Goal: Transaction & Acquisition: Purchase product/service

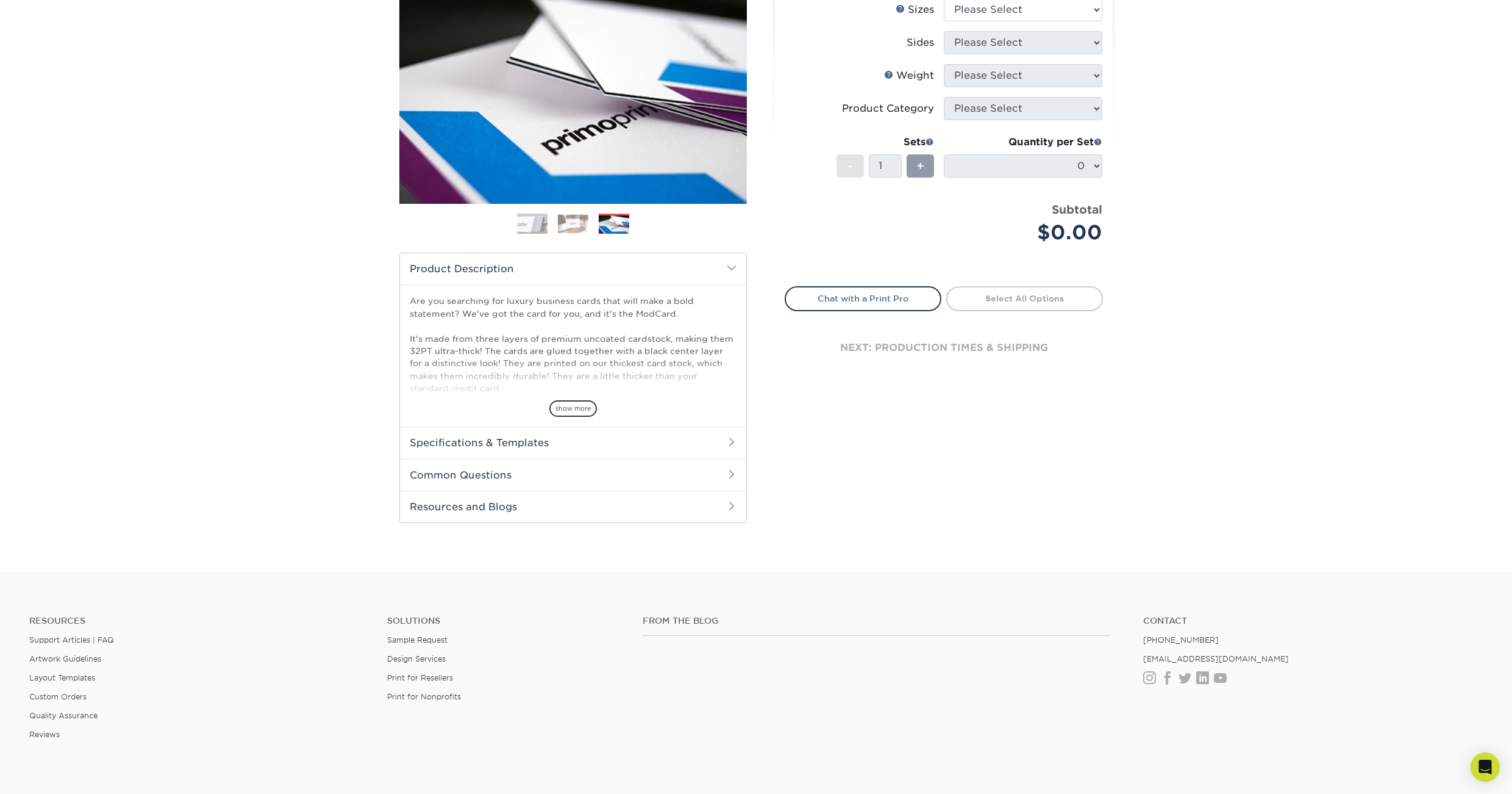
scroll to position [163, 0]
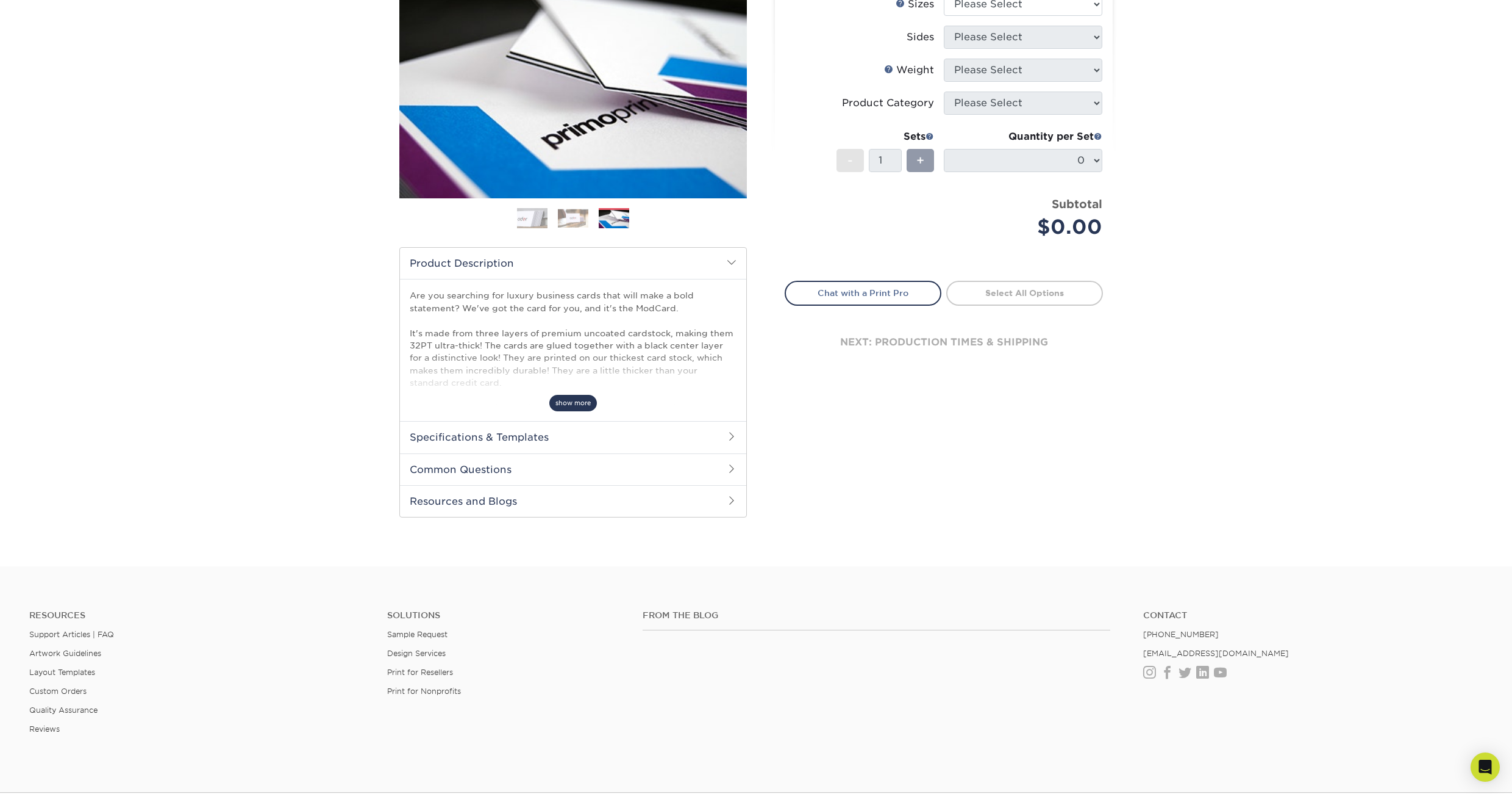
click at [576, 403] on span "show more" at bounding box center [573, 403] width 47 height 17
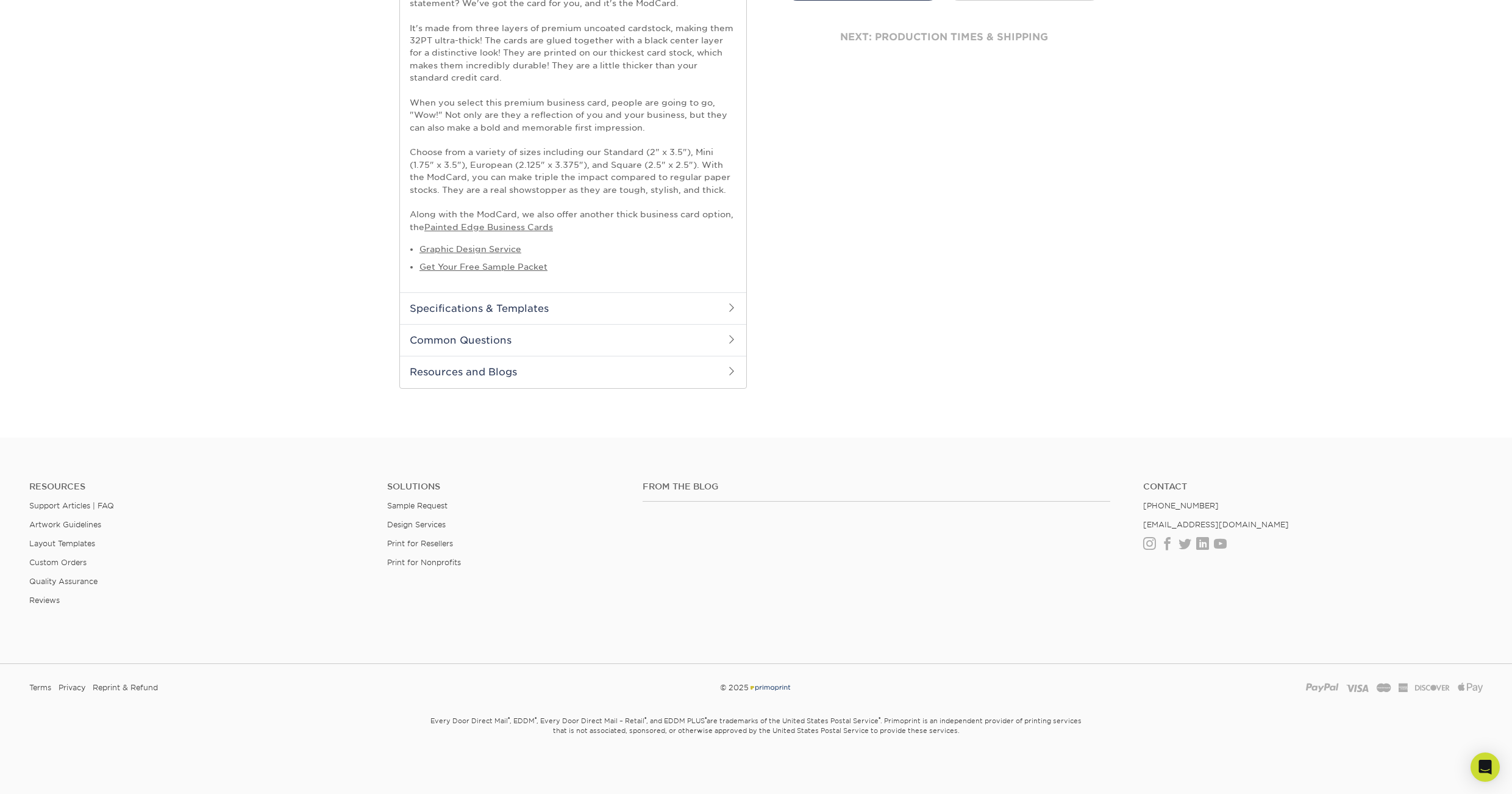
scroll to position [294, 0]
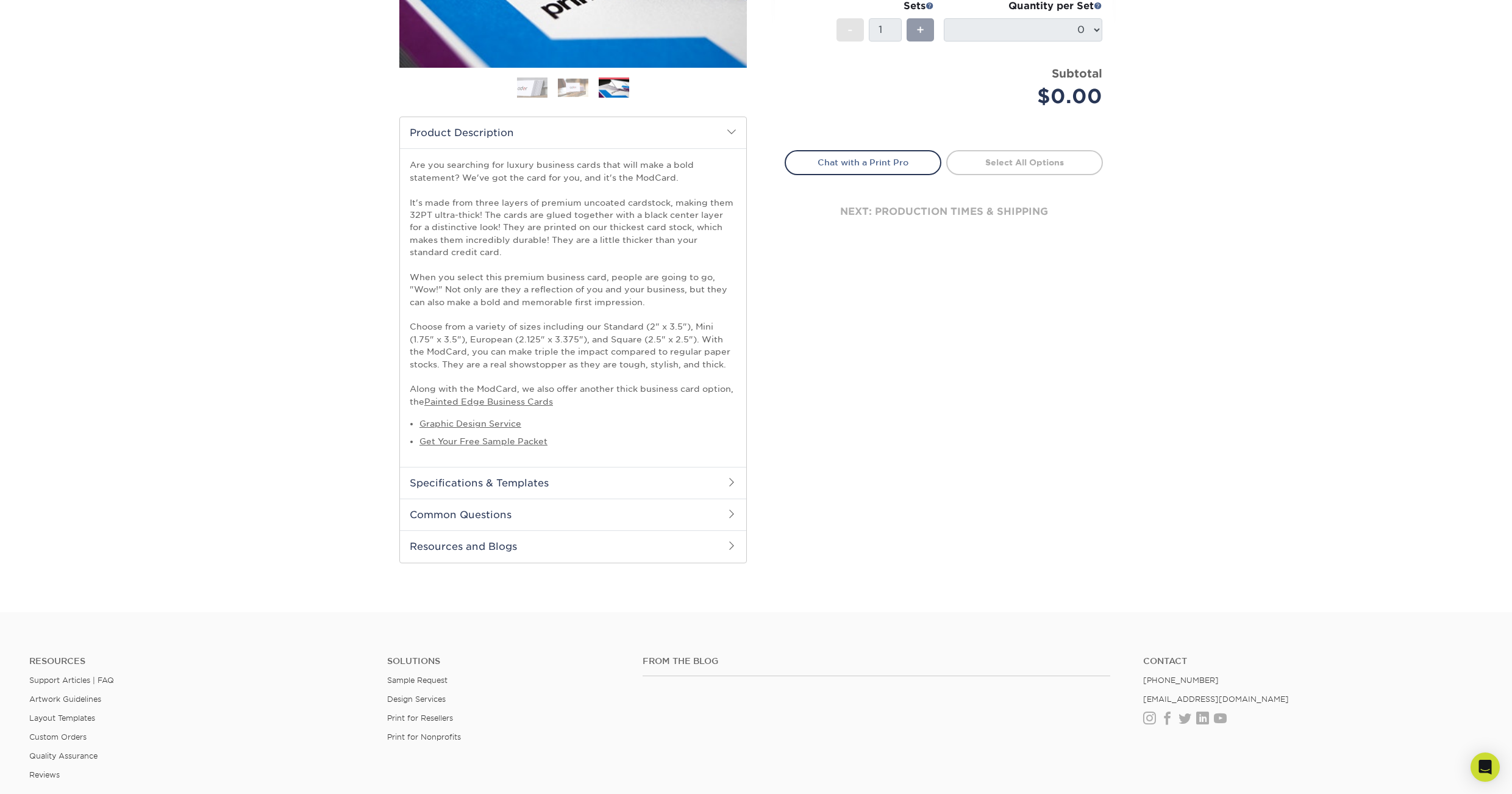
click at [618, 87] on img at bounding box center [614, 88] width 31 height 21
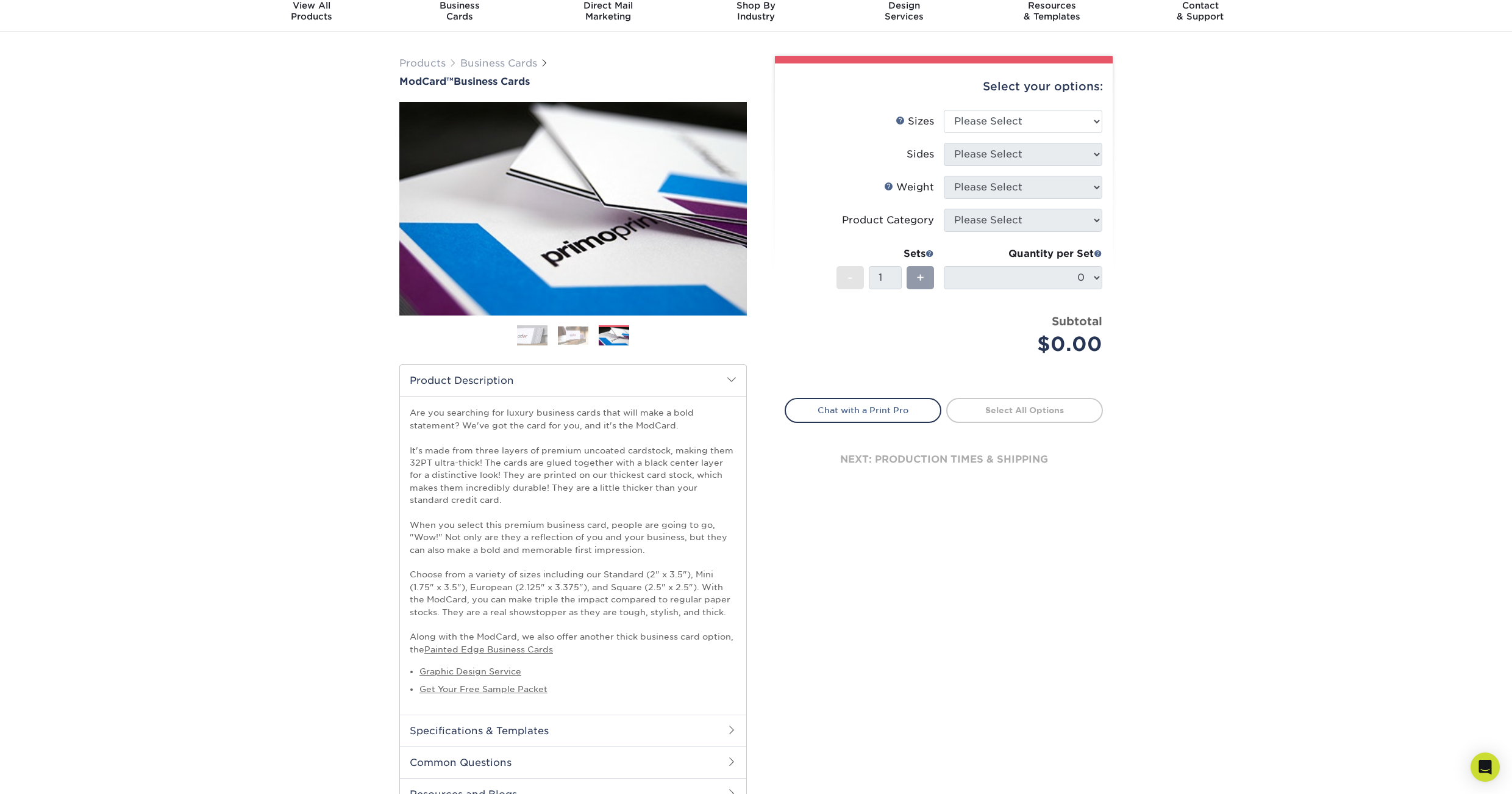
scroll to position [10, 0]
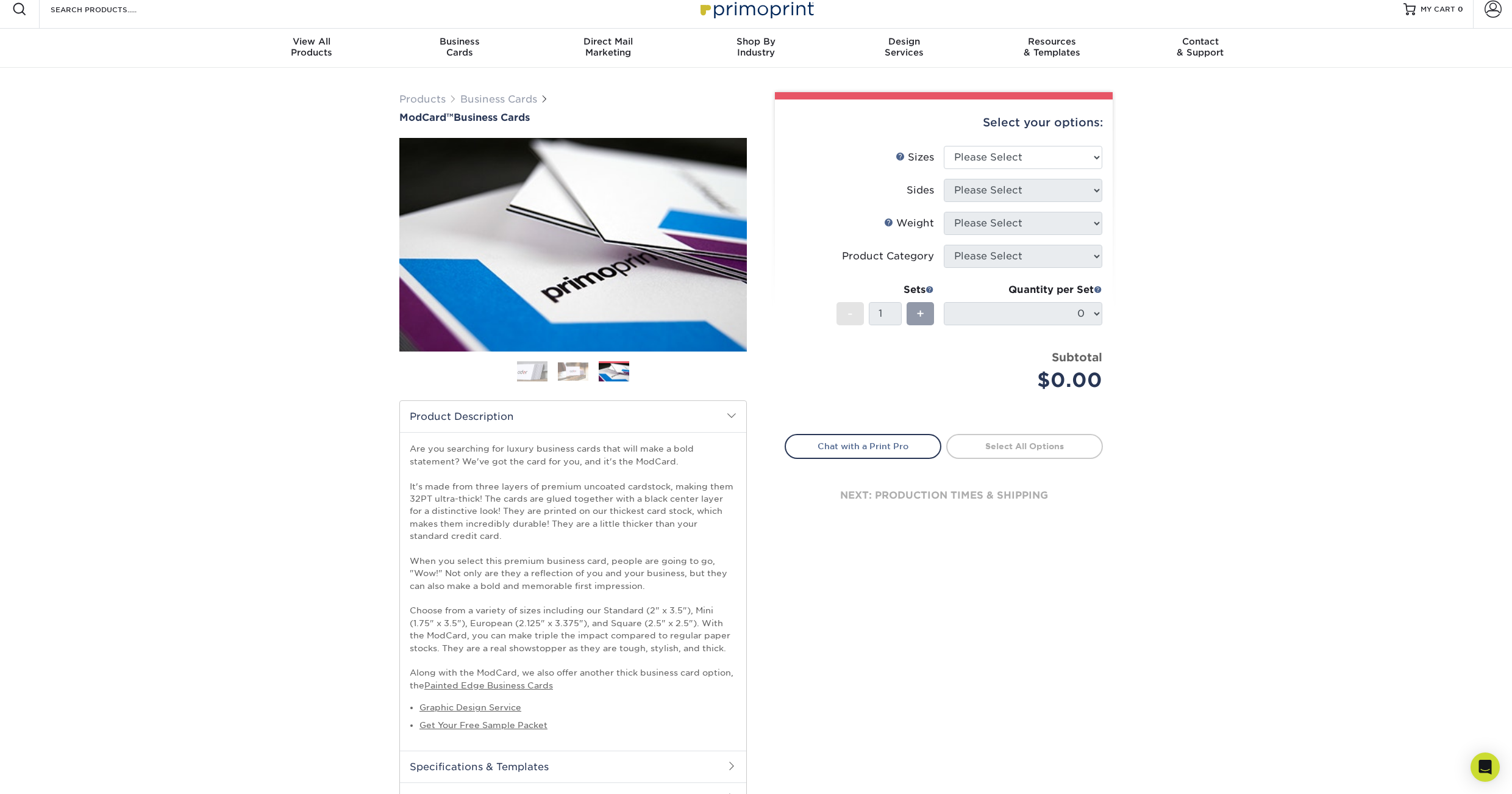
click at [571, 377] on img at bounding box center [573, 371] width 31 height 19
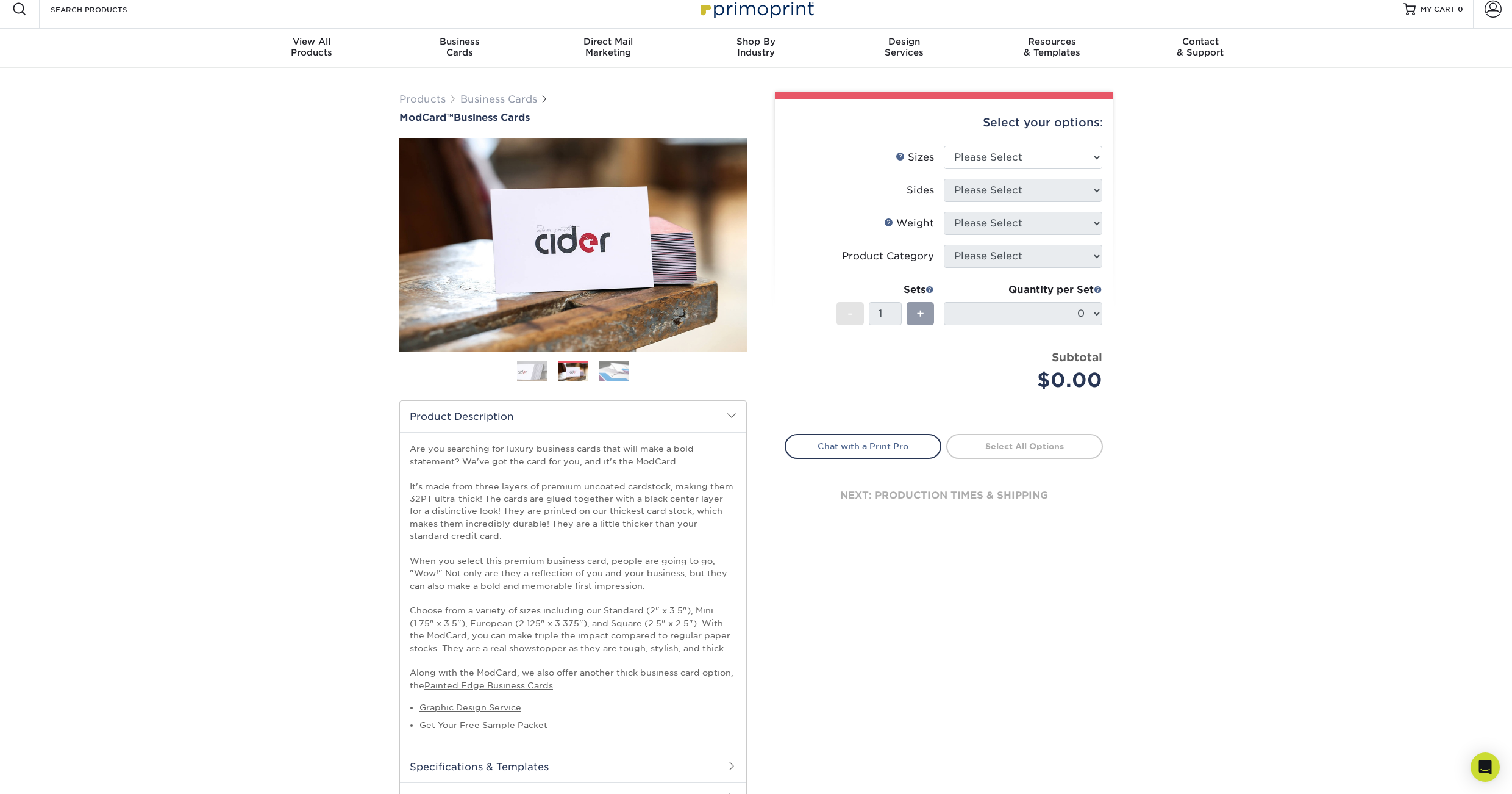
click at [531, 375] on img at bounding box center [532, 371] width 31 height 31
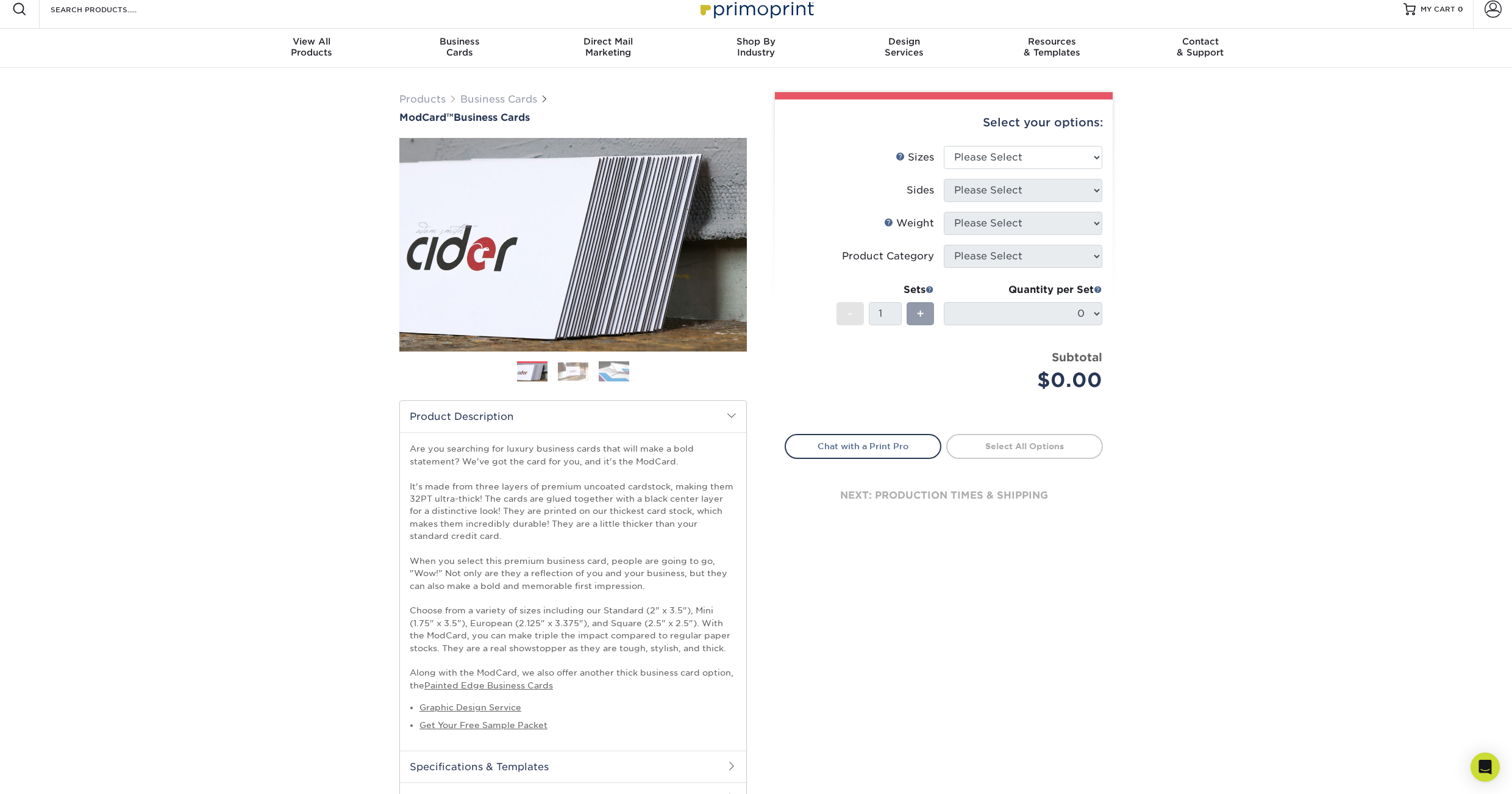
click at [565, 373] on img at bounding box center [573, 371] width 31 height 19
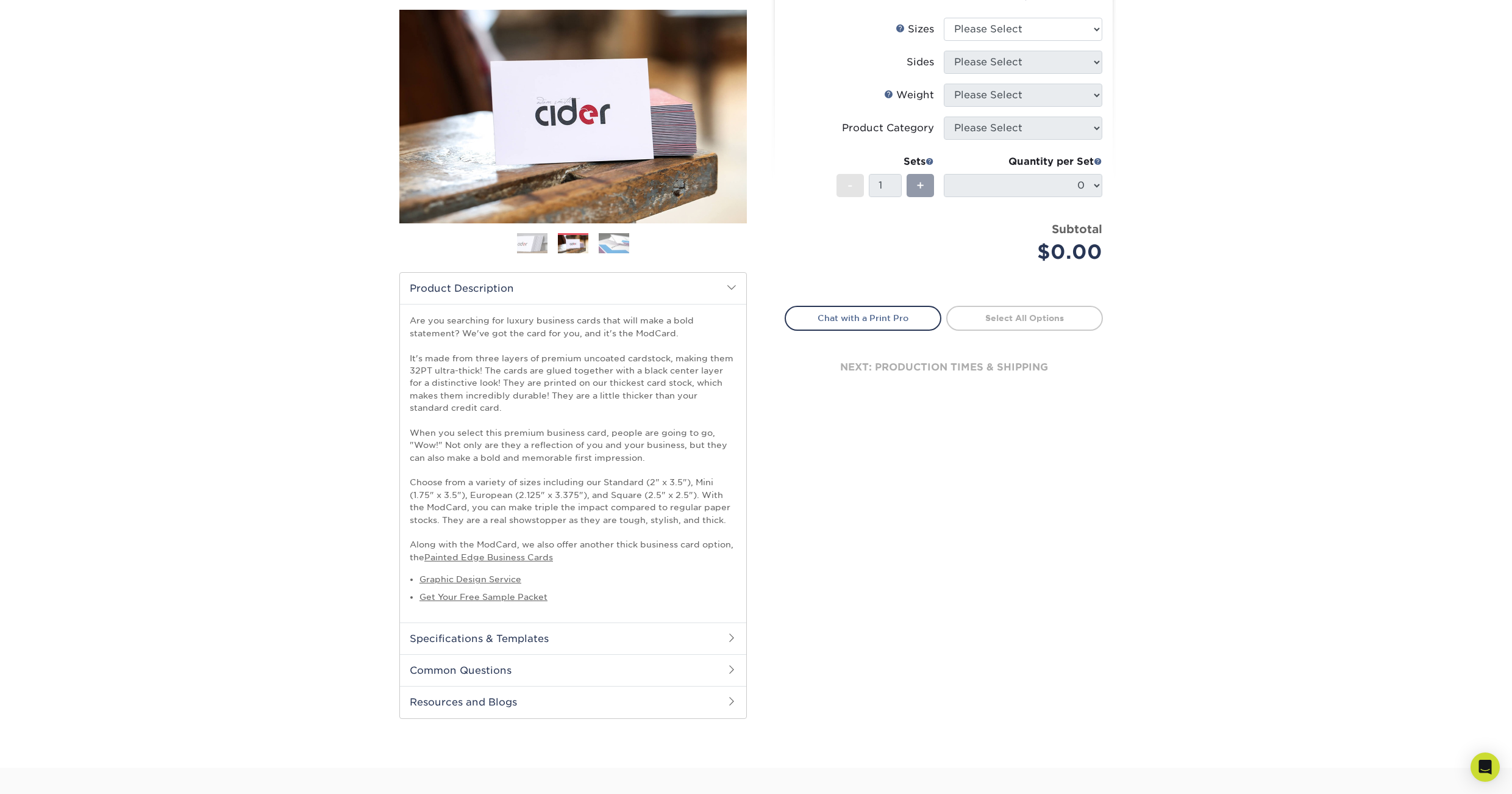
scroll to position [154, 0]
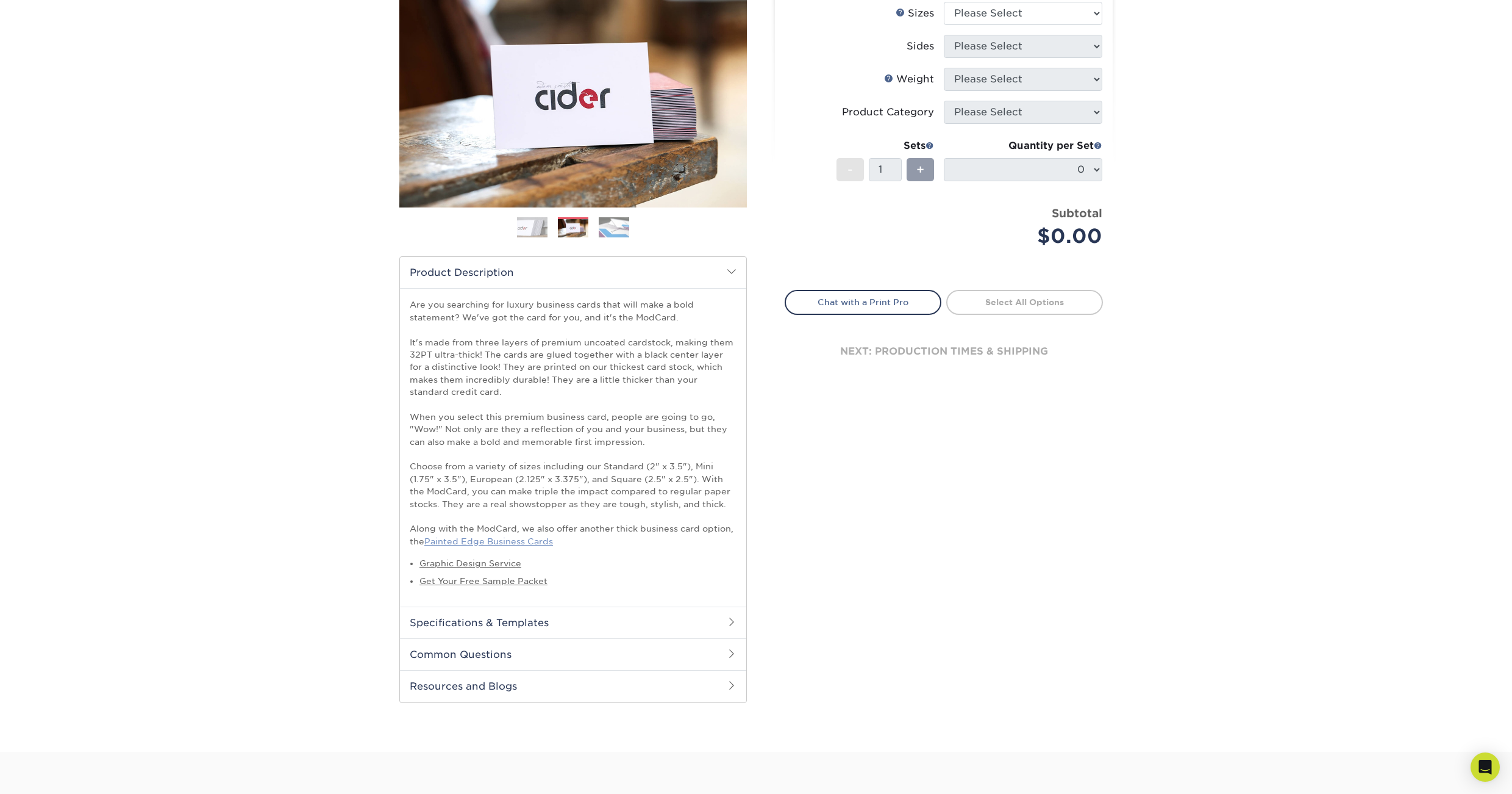
click at [527, 543] on link "Painted Edge Business Cards" at bounding box center [489, 541] width 129 height 10
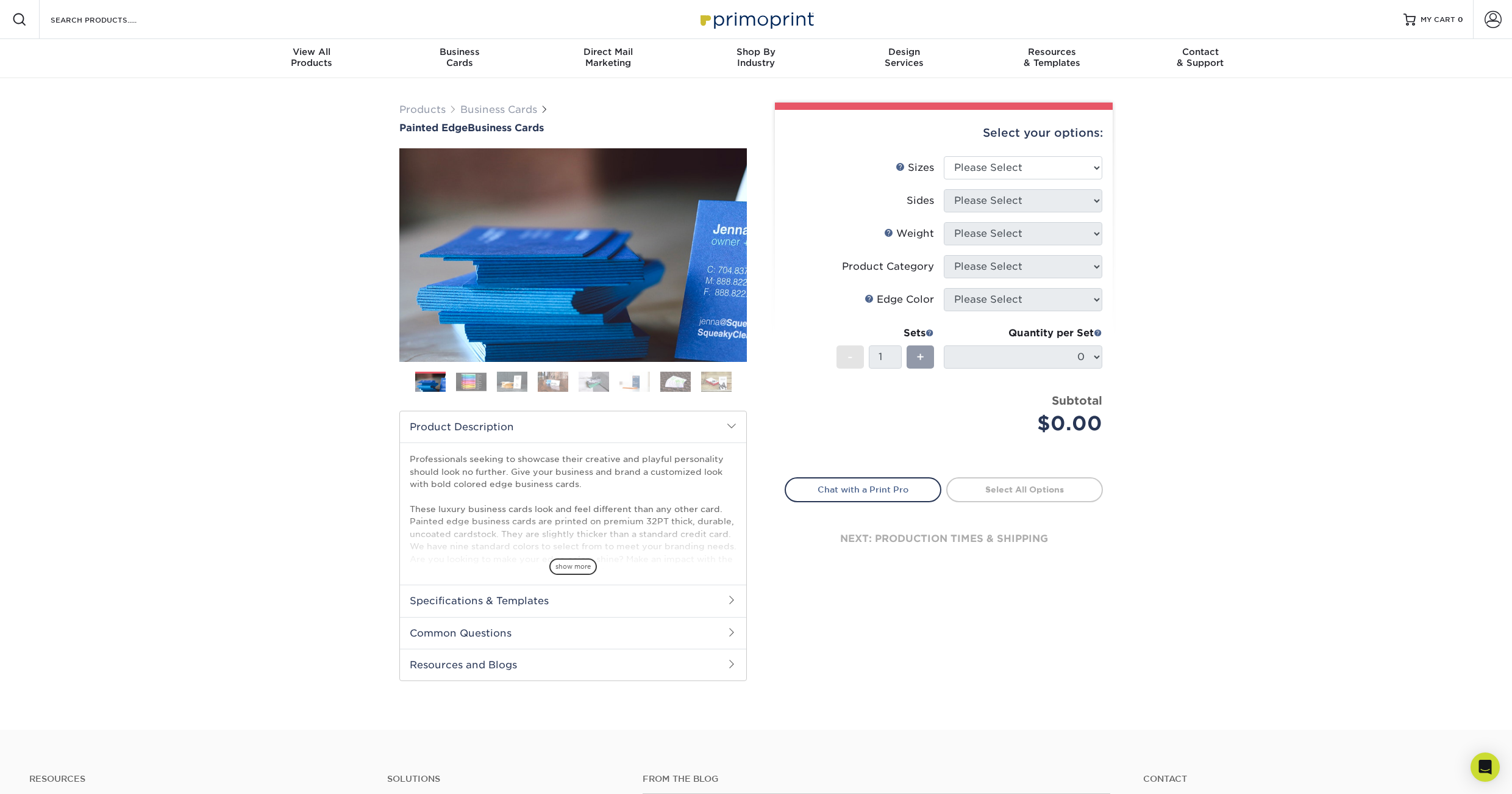
click at [477, 384] on img at bounding box center [471, 381] width 31 height 19
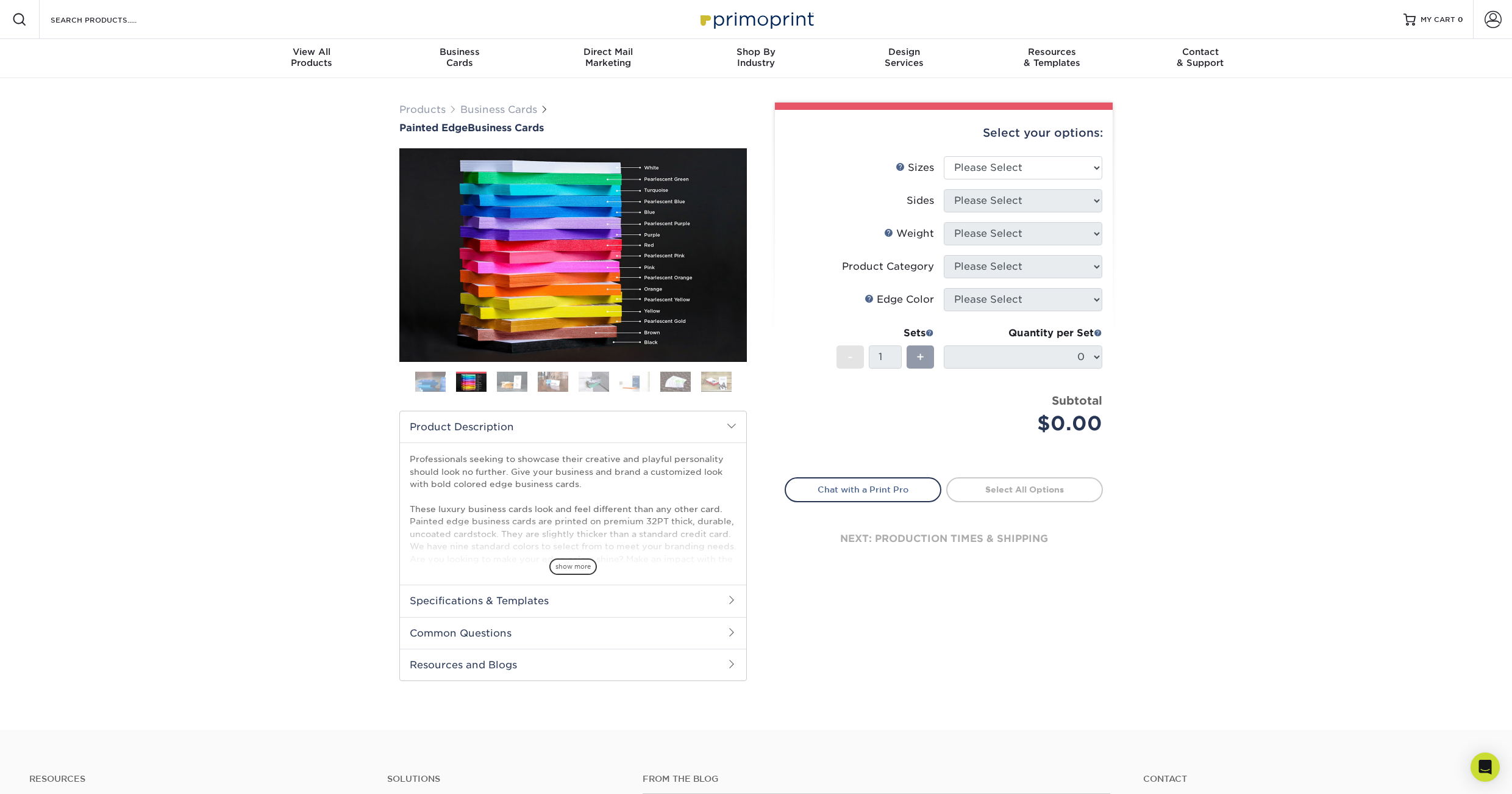
click at [515, 379] on img at bounding box center [512, 381] width 31 height 21
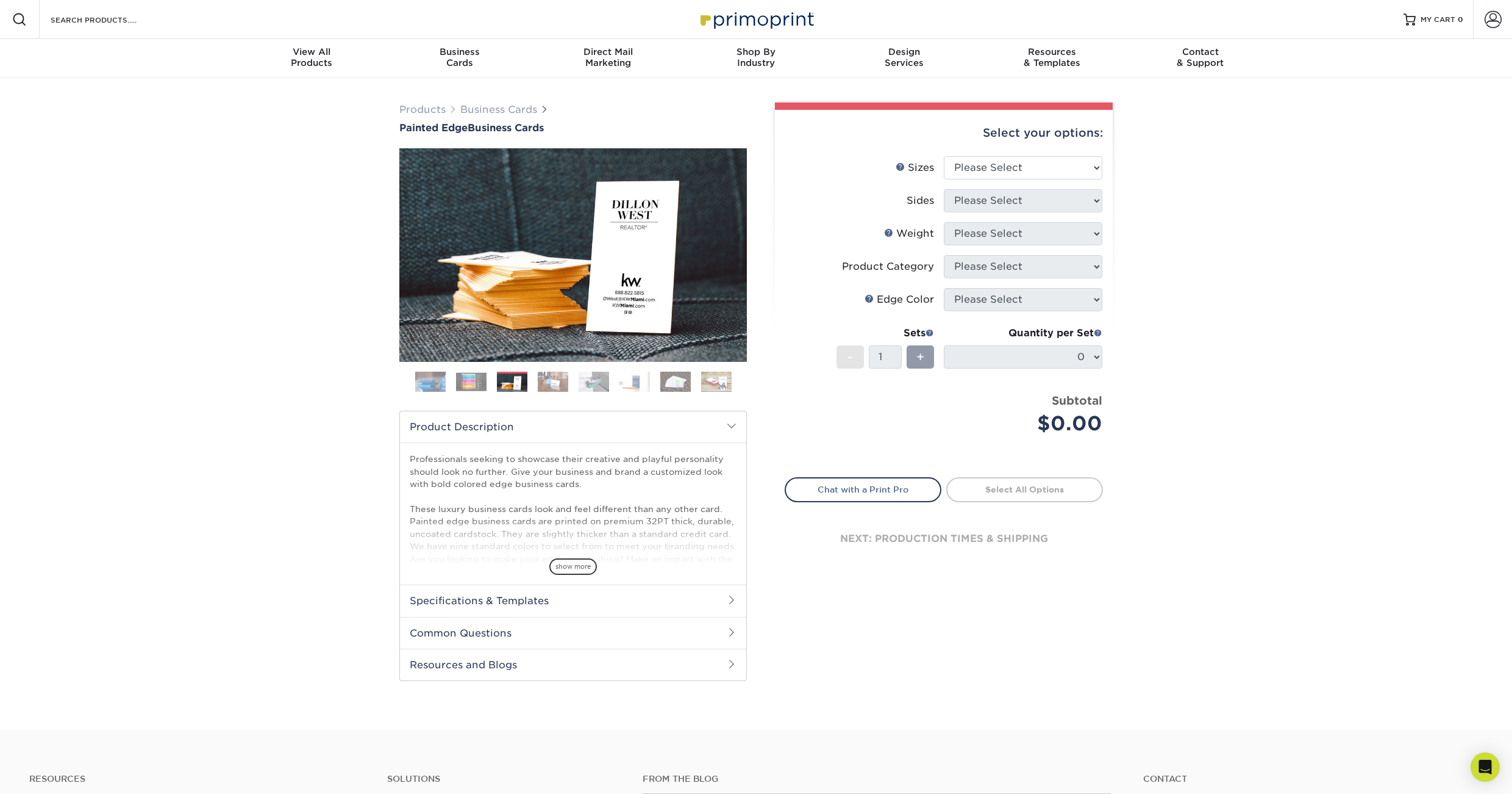
click at [472, 377] on img at bounding box center [471, 381] width 31 height 19
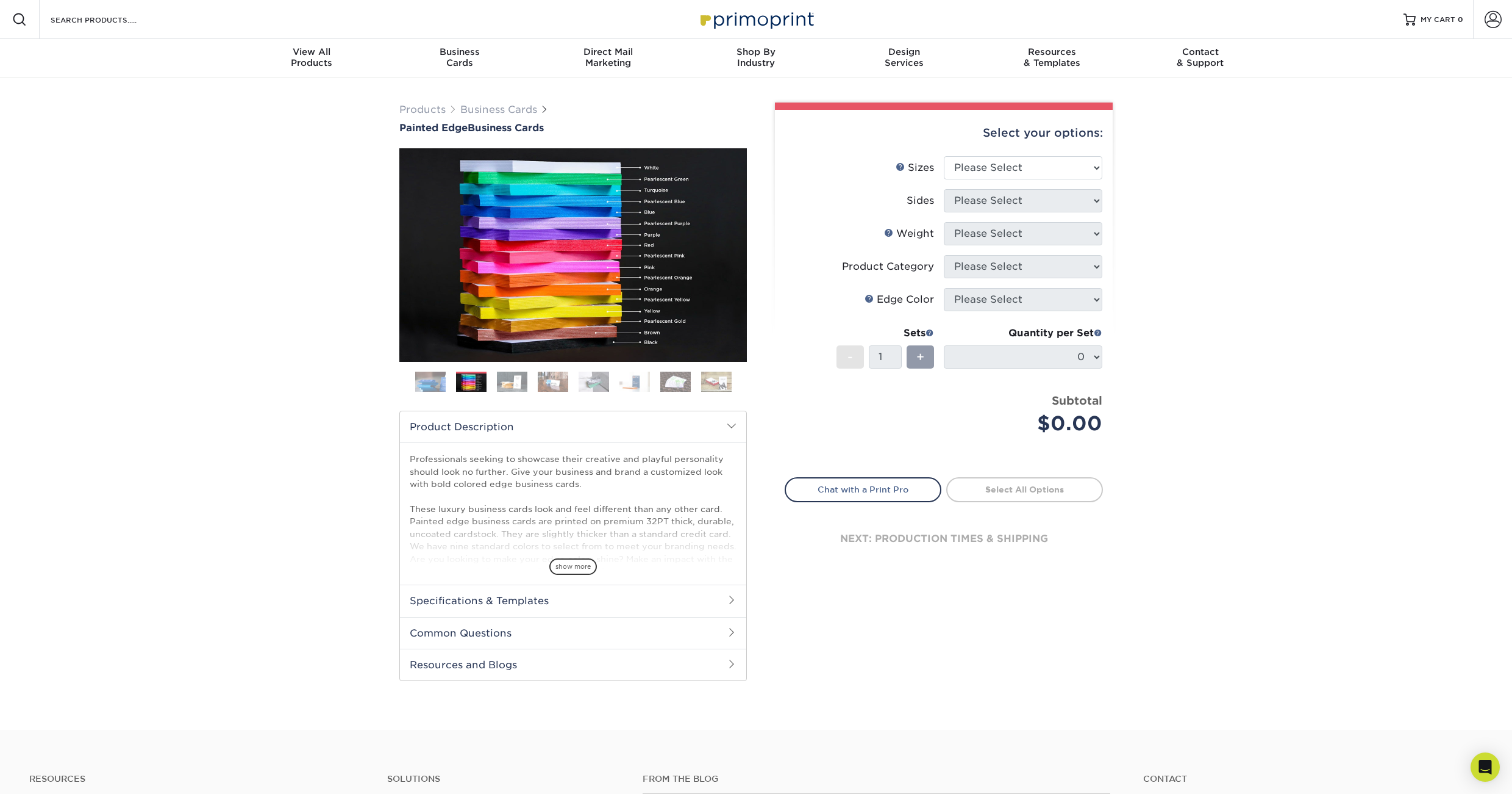
click at [687, 376] on img at bounding box center [675, 381] width 31 height 21
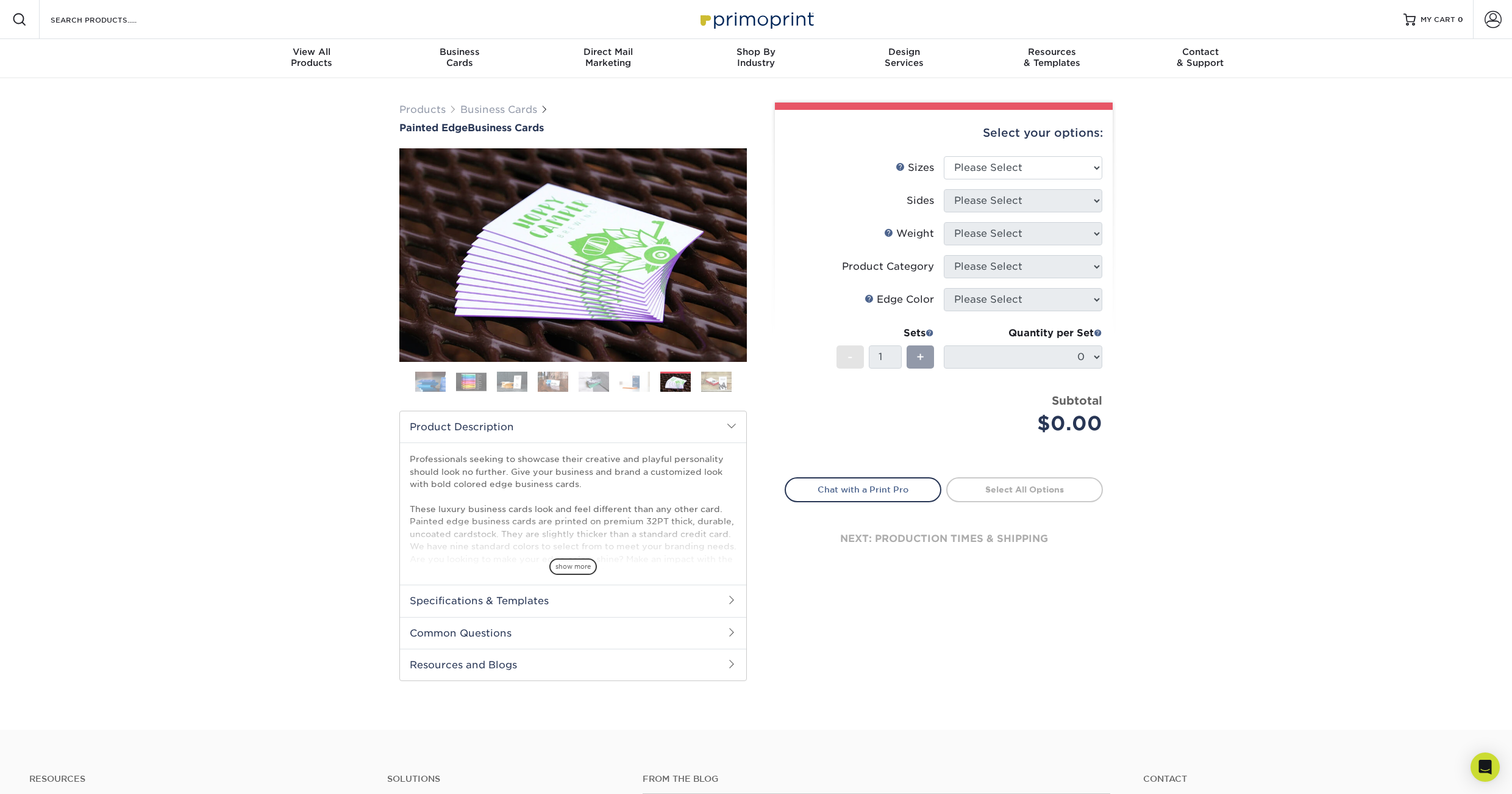
click at [714, 378] on img at bounding box center [716, 381] width 31 height 21
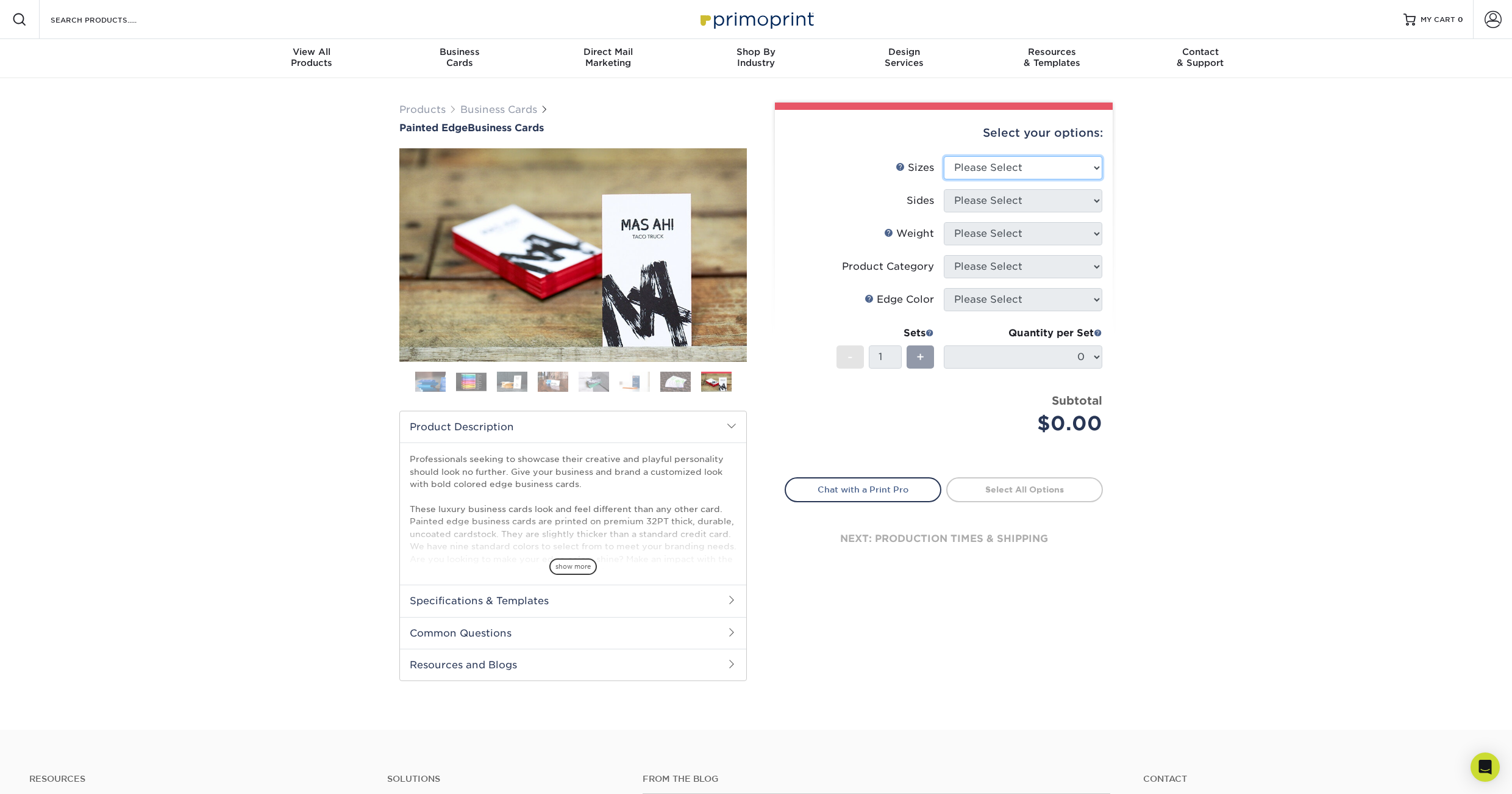
click at [1035, 172] on select "Please Select 2" x 3.5" - Standard 2.125" x 3.375" - European 2.5" x 2.5" - Squ…" at bounding box center [1023, 167] width 159 height 23
select select "2.00x3.50"
click at [944, 156] on select "Please Select 2" x 3.5" - Standard 2.125" x 3.375" - European 2.5" x 2.5" - Squ…" at bounding box center [1023, 167] width 159 height 23
click at [1070, 198] on select "Please Select Print Both Sides Print Front Only" at bounding box center [1023, 200] width 159 height 23
select select "13abbda7-1d64-4f25-8bb2-c179b224825d"
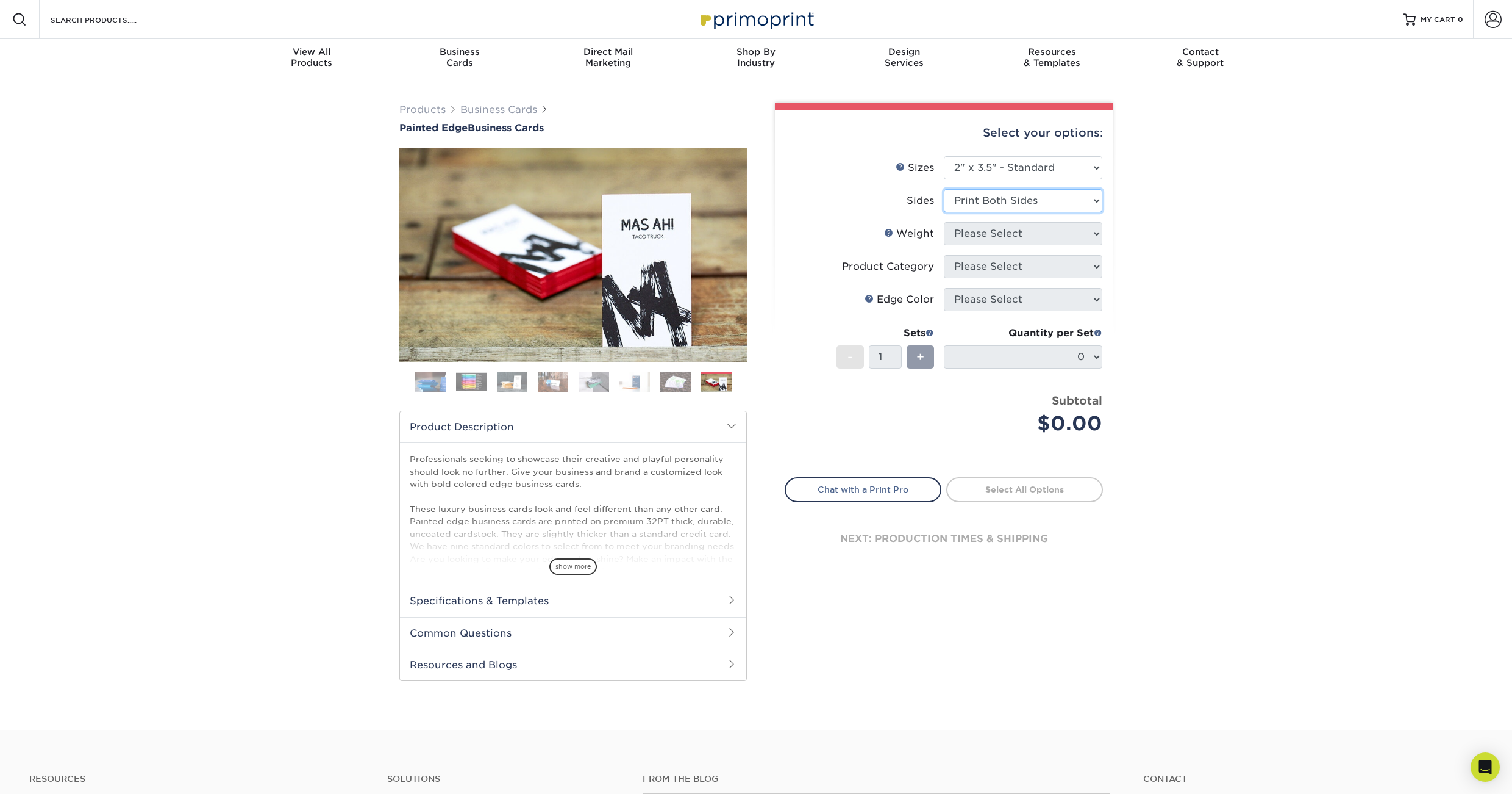
click at [944, 189] on select "Please Select Print Both Sides Print Front Only" at bounding box center [1023, 200] width 159 height 23
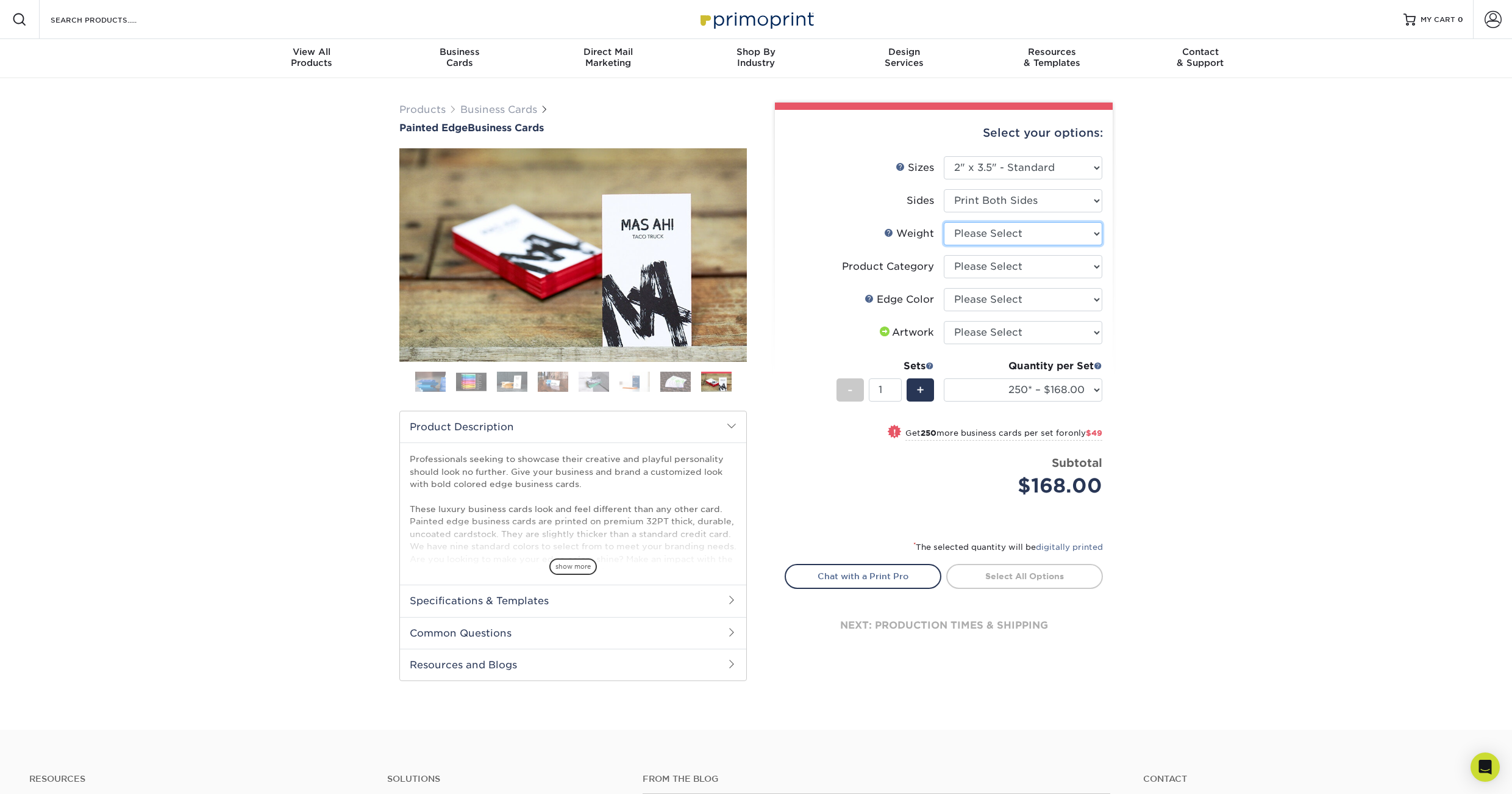
click at [1059, 231] on select "Please Select 32PTUC" at bounding box center [1023, 233] width 159 height 23
select select "32PTUC"
click at [944, 222] on select "Please Select 32PTUC" at bounding box center [1023, 233] width 159 height 23
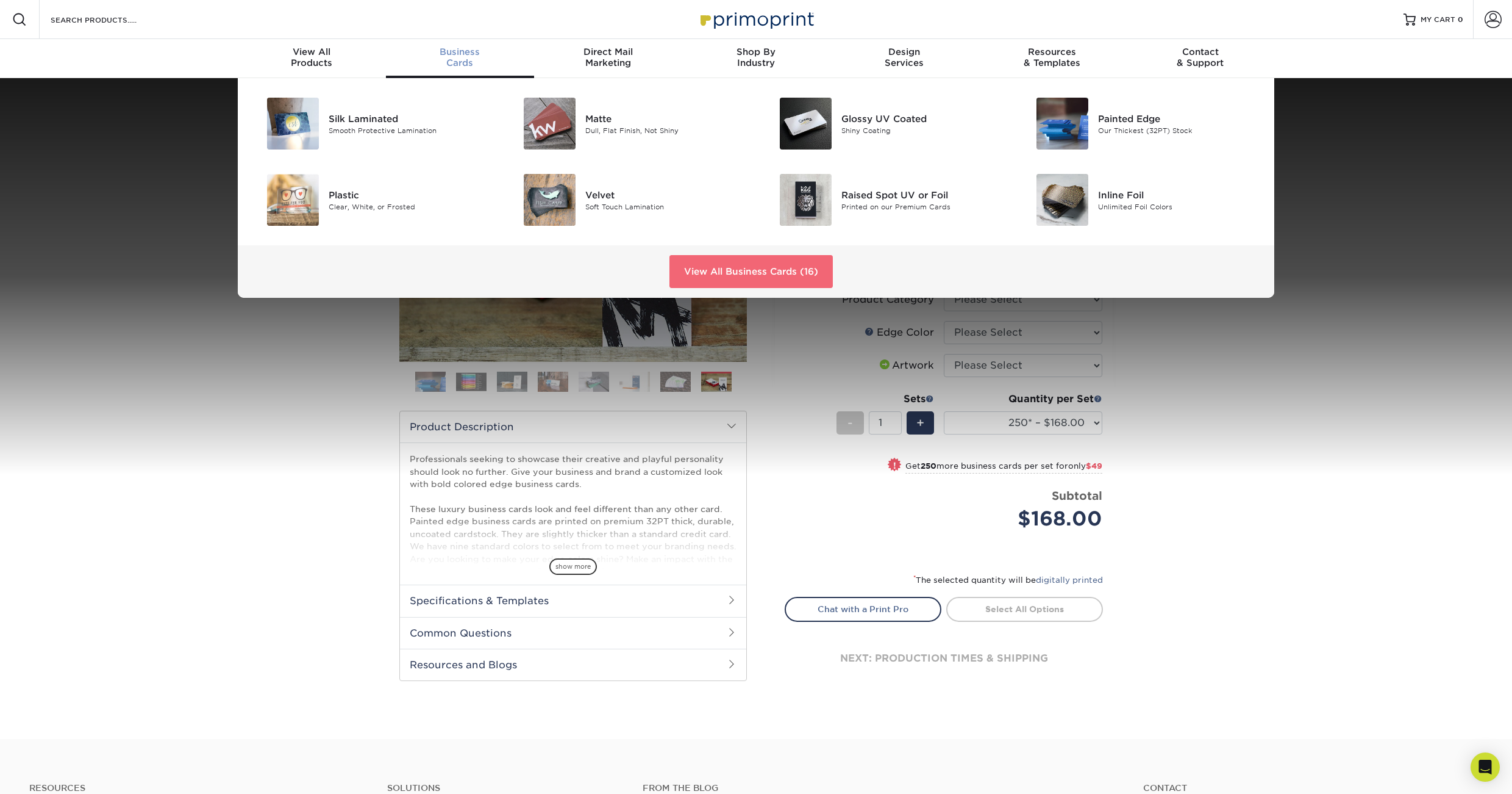
click at [793, 269] on link "View All Business Cards (16)" at bounding box center [751, 272] width 163 height 33
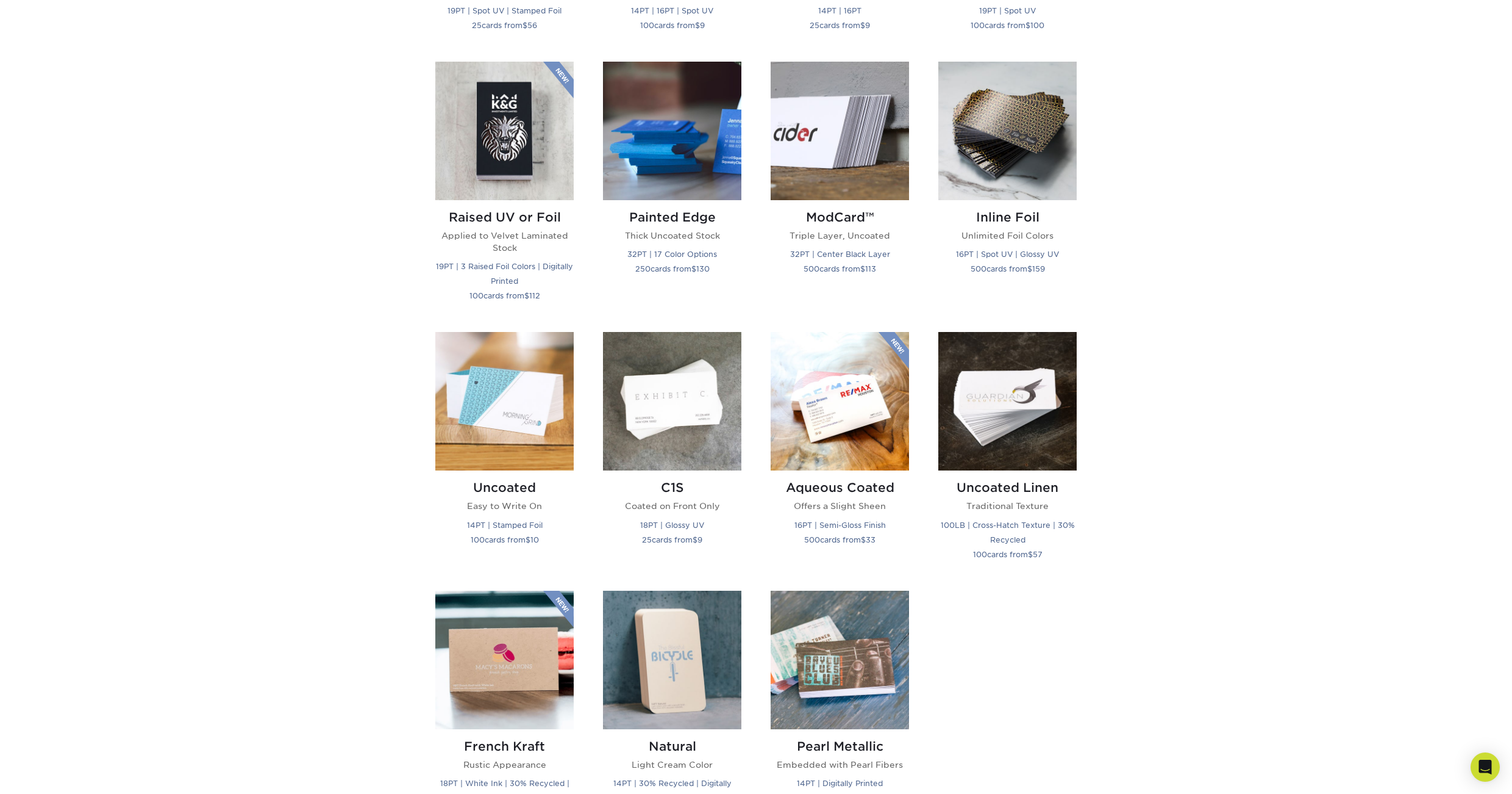
scroll to position [860, 0]
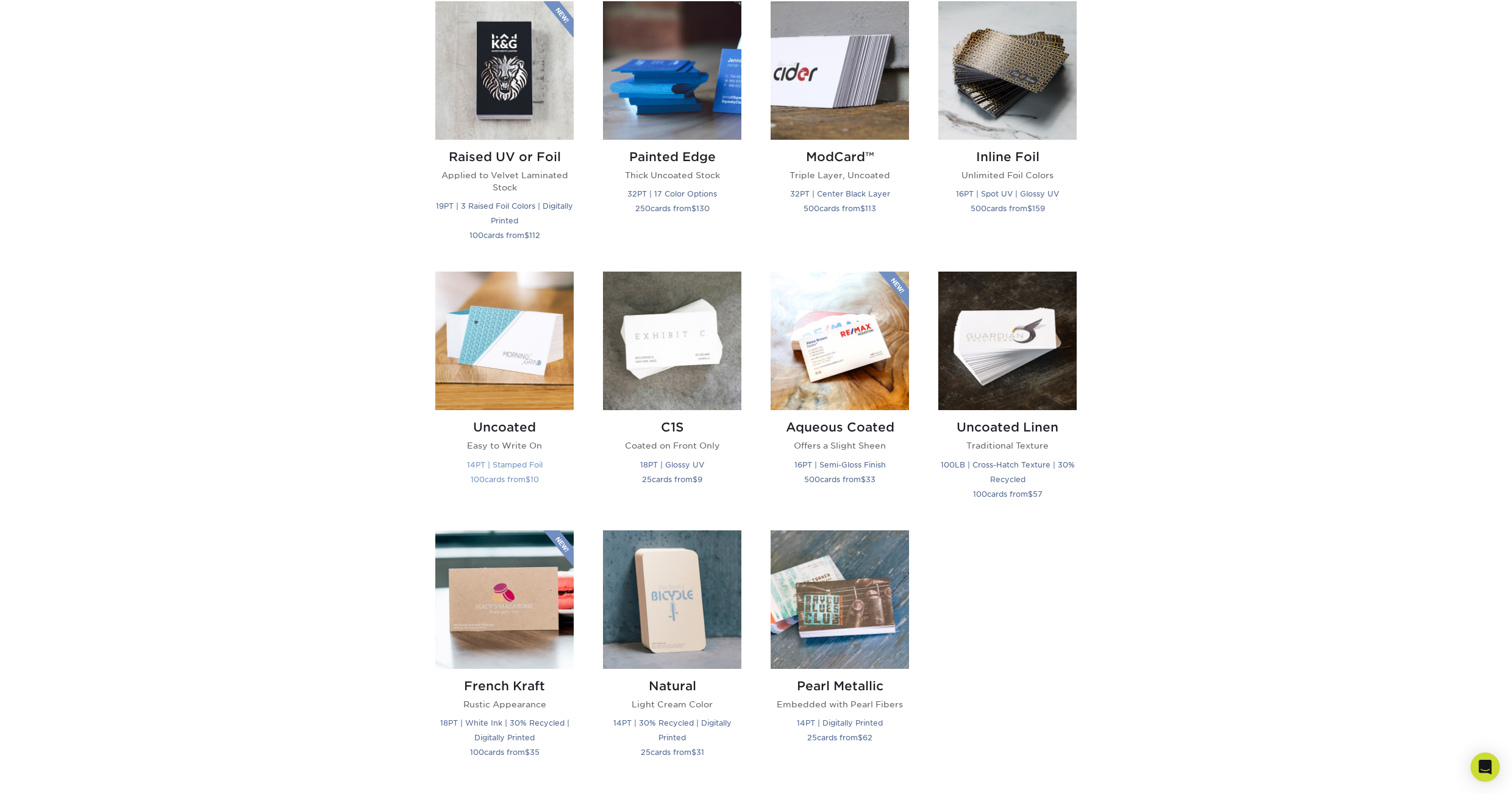
click at [494, 357] on img at bounding box center [504, 340] width 138 height 138
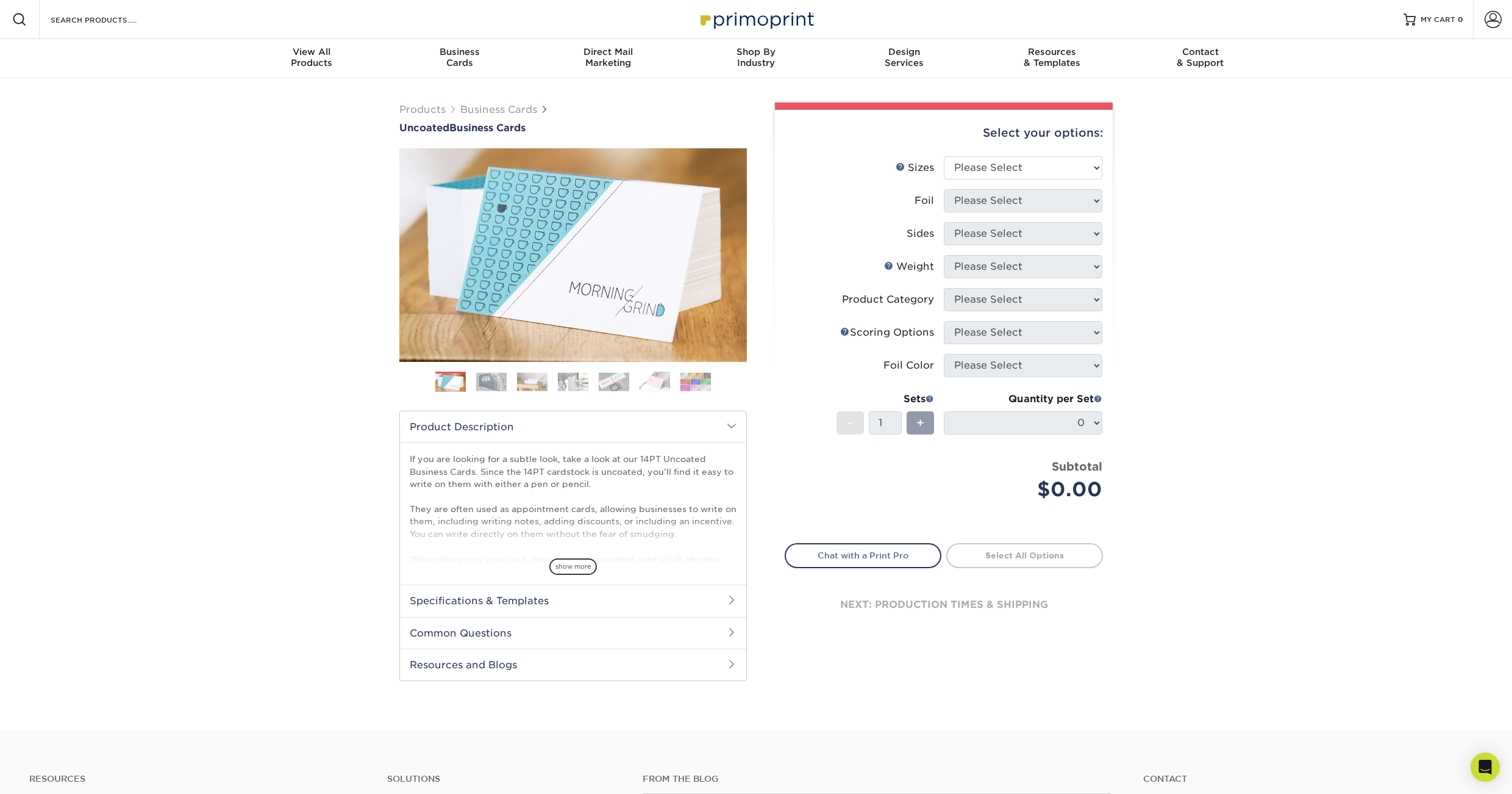
click at [1049, 184] on li "Sizes Help Sizes Please Select 1.5" x 3.5" - Mini 1.75" x 3.5" - Mini 2" x 3.5"…" at bounding box center [944, 173] width 317 height 33
click at [1045, 177] on select "Please Select 1.5" x 3.5" - Mini 1.75" x 3.5" - Mini 2" x 3.5" - Standard 2" x …" at bounding box center [1023, 167] width 159 height 23
select select "2.00x3.50"
click at [944, 156] on select "Please Select 1.5" x 3.5" - Mini 1.75" x 3.5" - Mini 2" x 3.5" - Standard 2" x …" at bounding box center [1023, 167] width 159 height 23
click at [1062, 200] on select "Please Select Yes No" at bounding box center [1023, 200] width 159 height 23
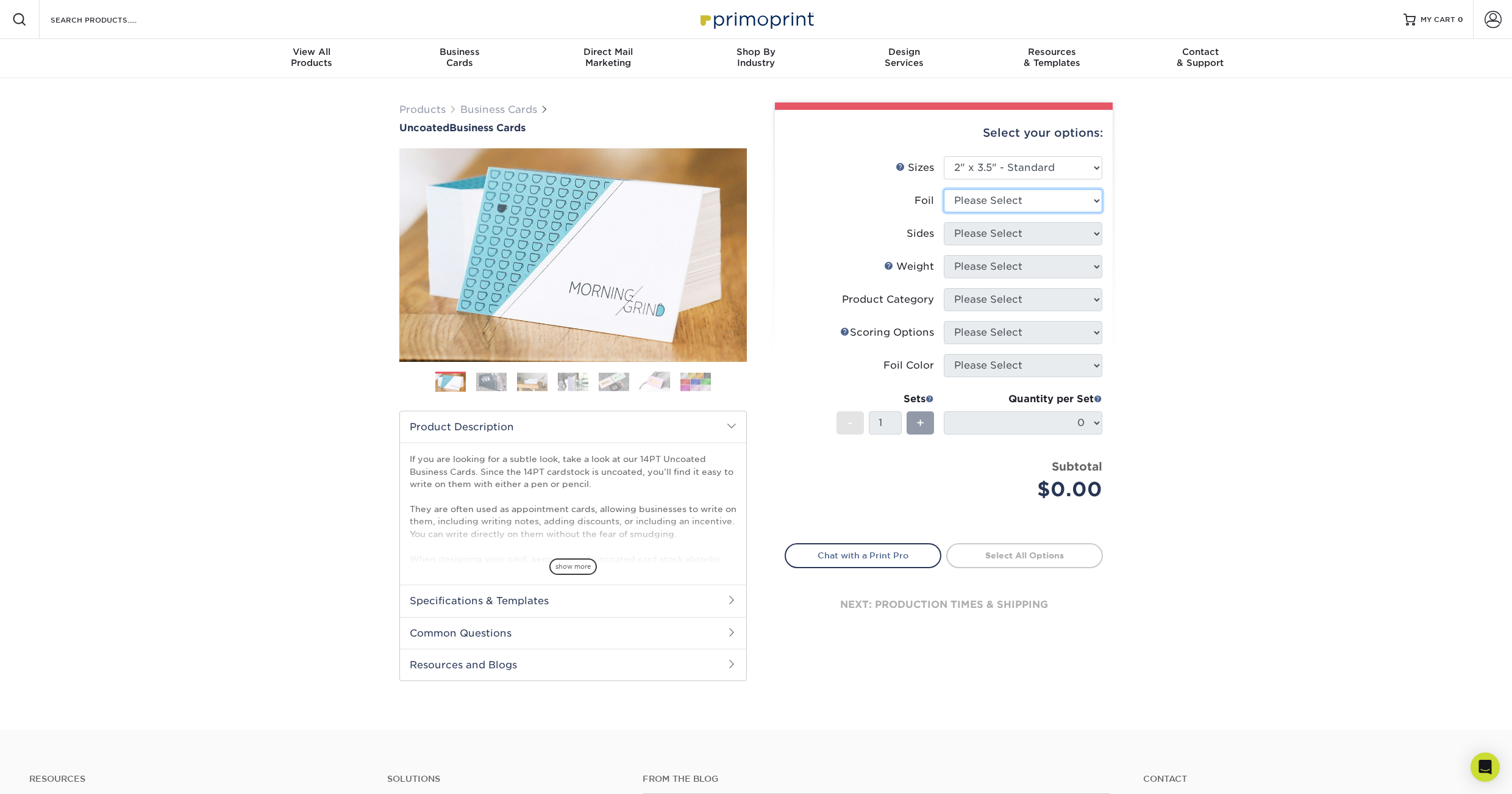
select select "1"
click at [944, 189] on select "Please Select Yes No" at bounding box center [1023, 200] width 159 height 23
click at [1061, 234] on select "Please Select Print Both Sides - Foil Back Only Print Both Sides - Foil Both Si…" at bounding box center [1023, 233] width 159 height 23
select select "2ba18f74-0f96-487e-8b6e-985b404b3305"
click at [944, 222] on select "Please Select Print Both Sides - Foil Back Only Print Both Sides - Foil Both Si…" at bounding box center [1023, 233] width 159 height 23
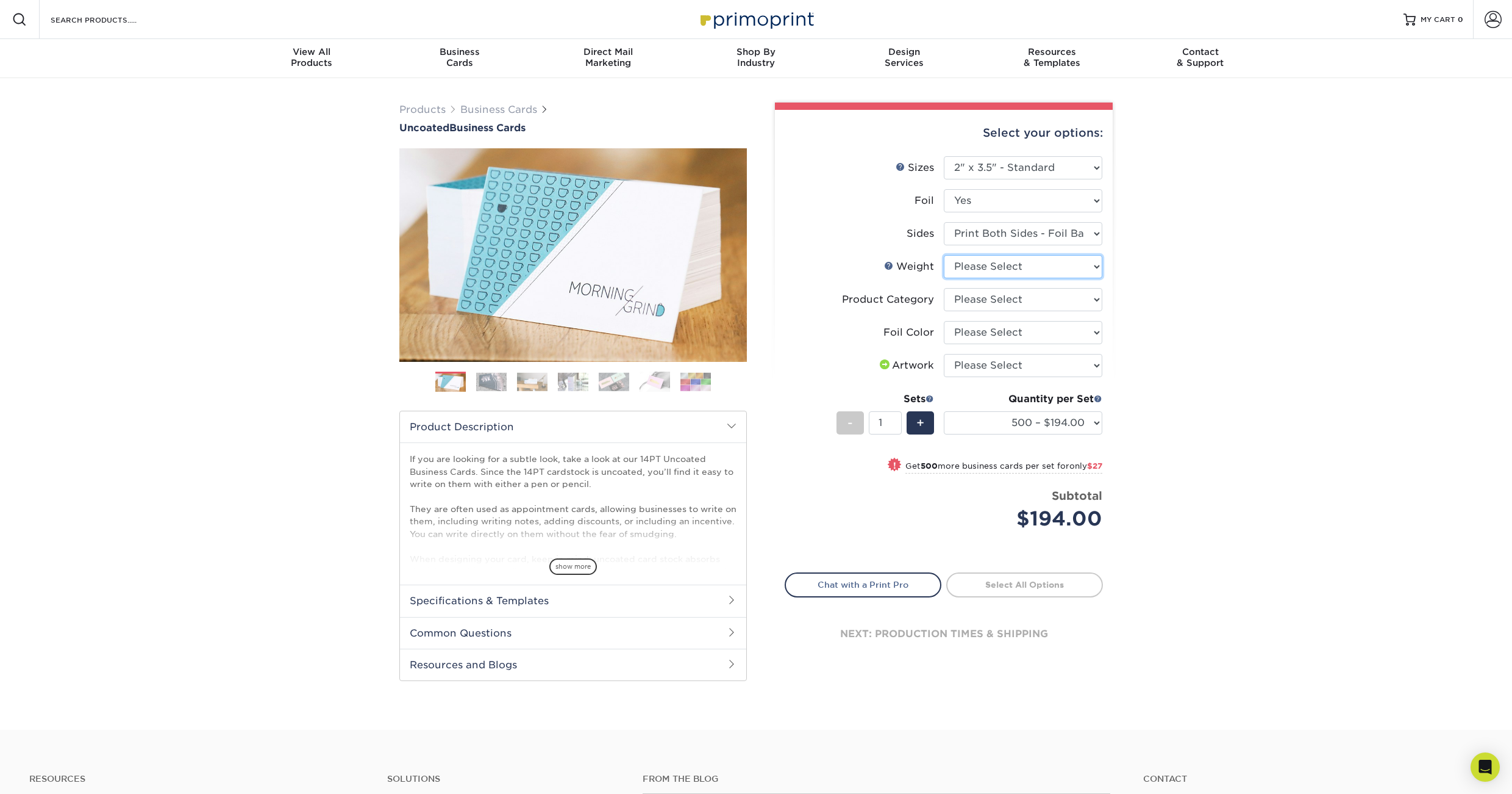
click at [1100, 272] on select "Please Select 14PT Uncoated" at bounding box center [1023, 266] width 159 height 23
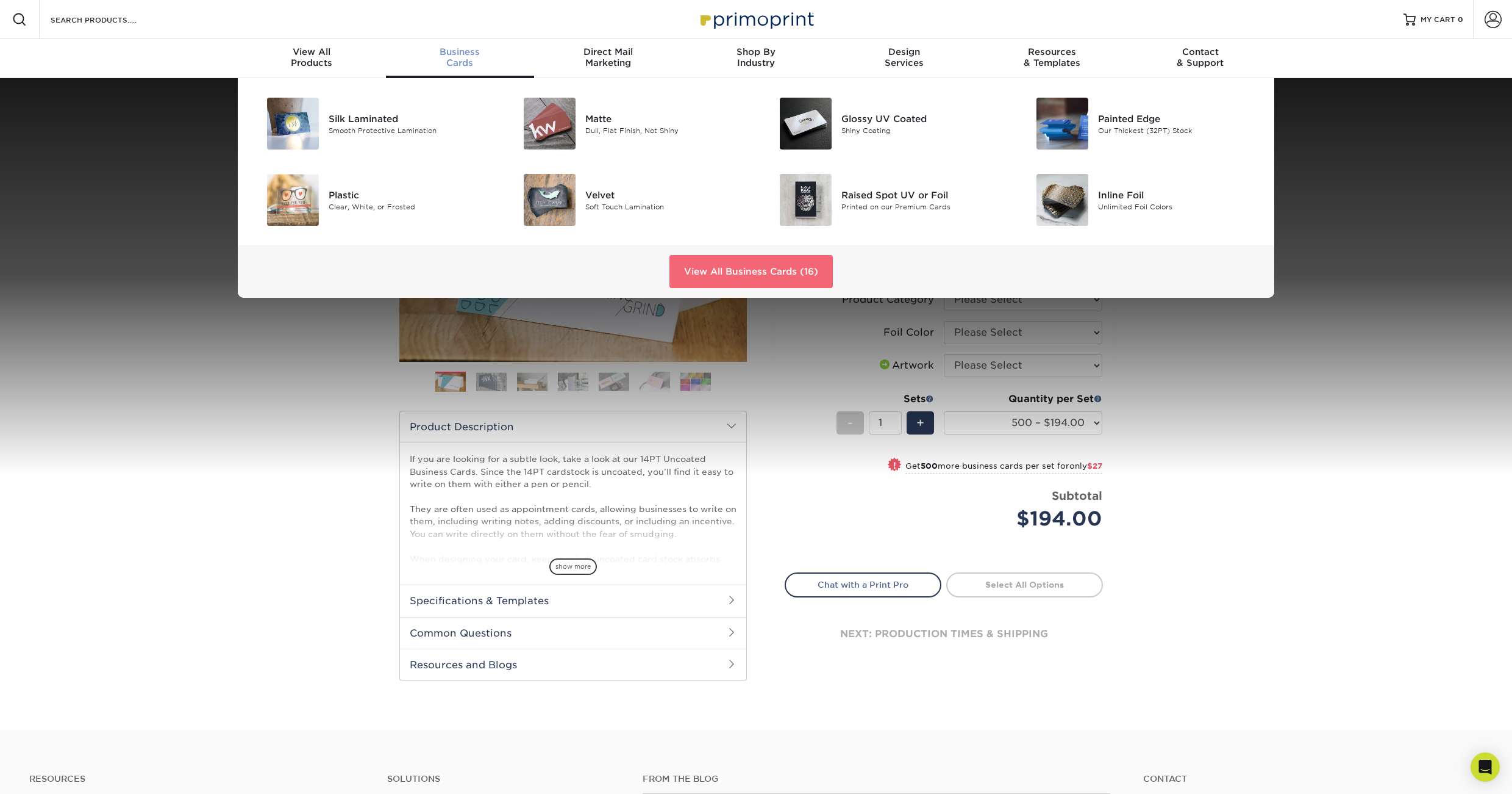
click at [738, 273] on link "View All Business Cards (16)" at bounding box center [751, 272] width 163 height 33
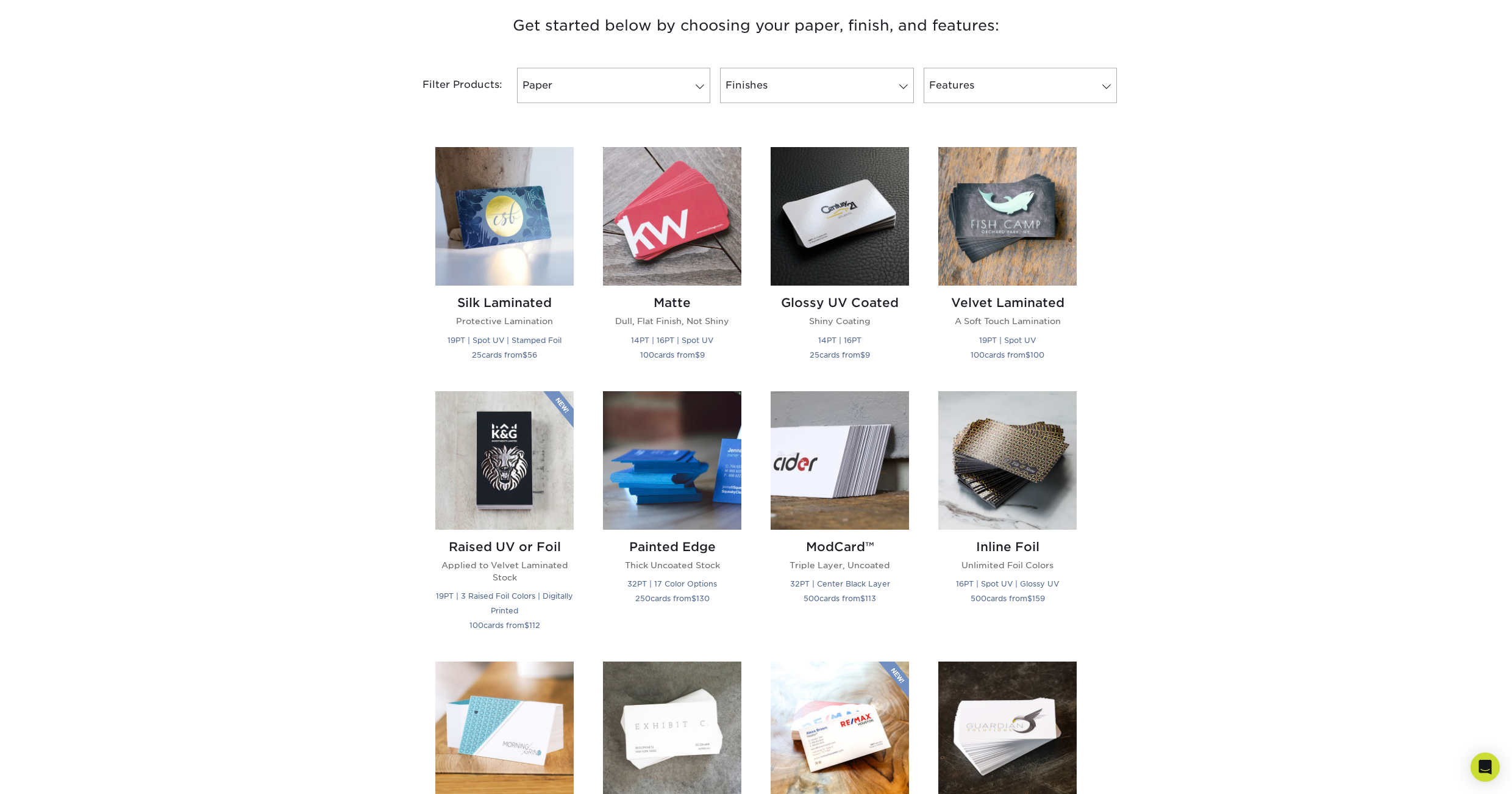
scroll to position [550, 0]
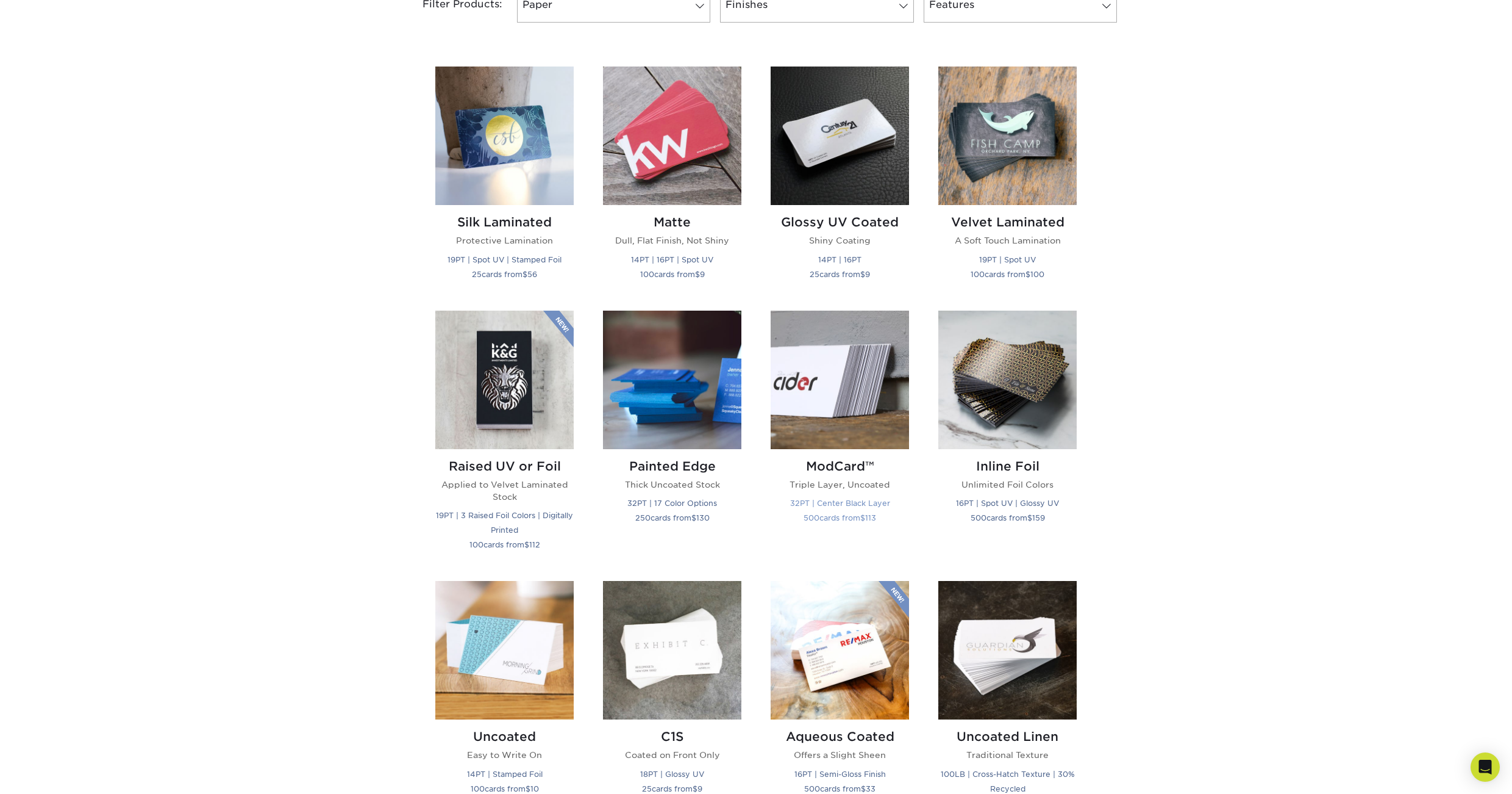
click at [850, 429] on img at bounding box center [839, 379] width 138 height 138
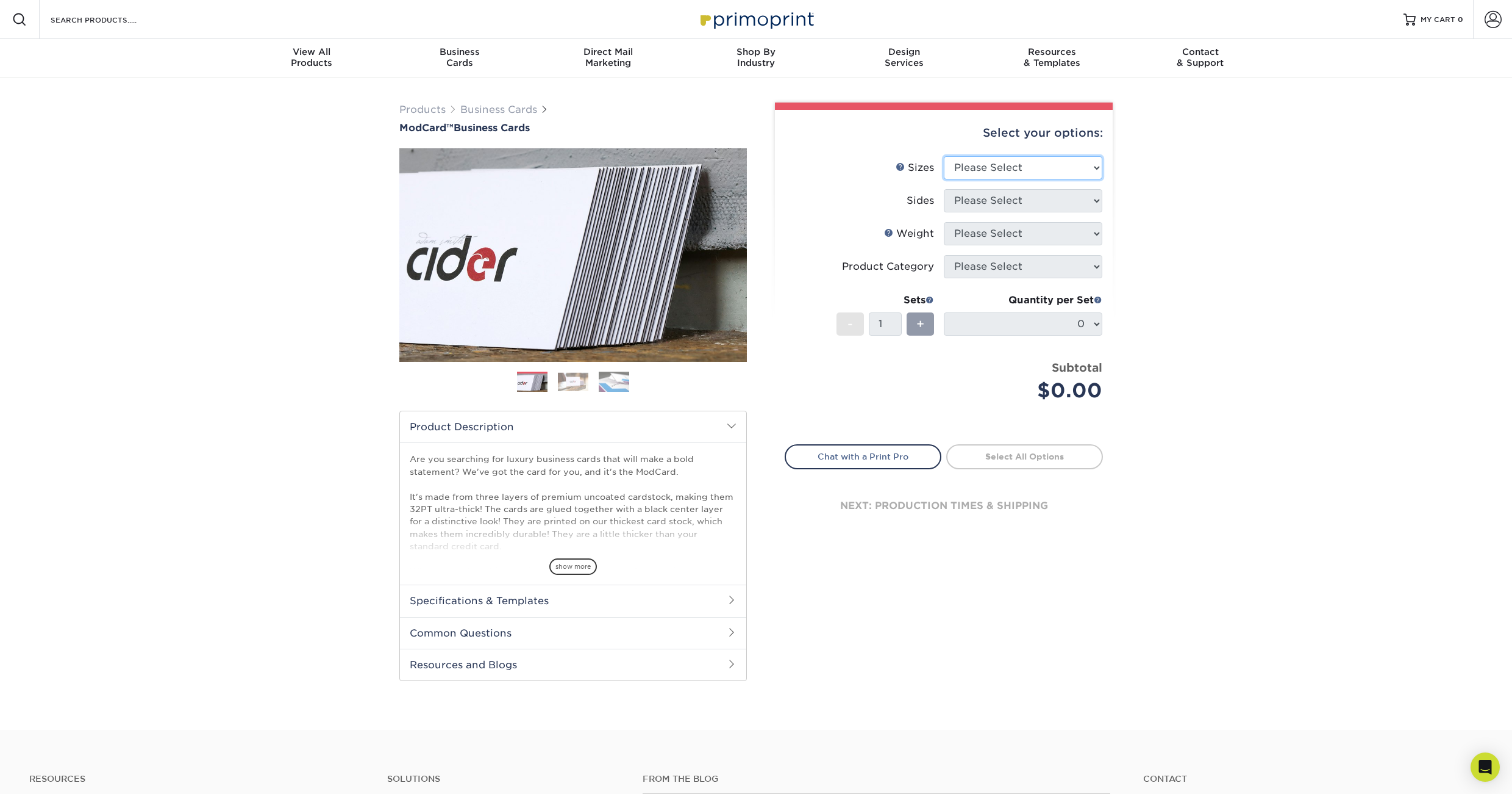
click at [1012, 165] on select "Please Select 1.5" x 3.5" - Mini 1.75" x 3.5" - Mini 2" x 2" - Square 2" x 3" -…" at bounding box center [1023, 167] width 159 height 23
select select "2.00x3.50"
click at [944, 156] on select "Please Select 1.5" x 3.5" - Mini 1.75" x 3.5" - Mini 2" x 2" - Square 2" x 3" -…" at bounding box center [1023, 167] width 159 height 23
click at [1023, 205] on select "Please Select Print Both Sides Print Front Only" at bounding box center [1023, 200] width 159 height 23
select select "13abbda7-1d64-4f25-8bb2-c179b224825d"
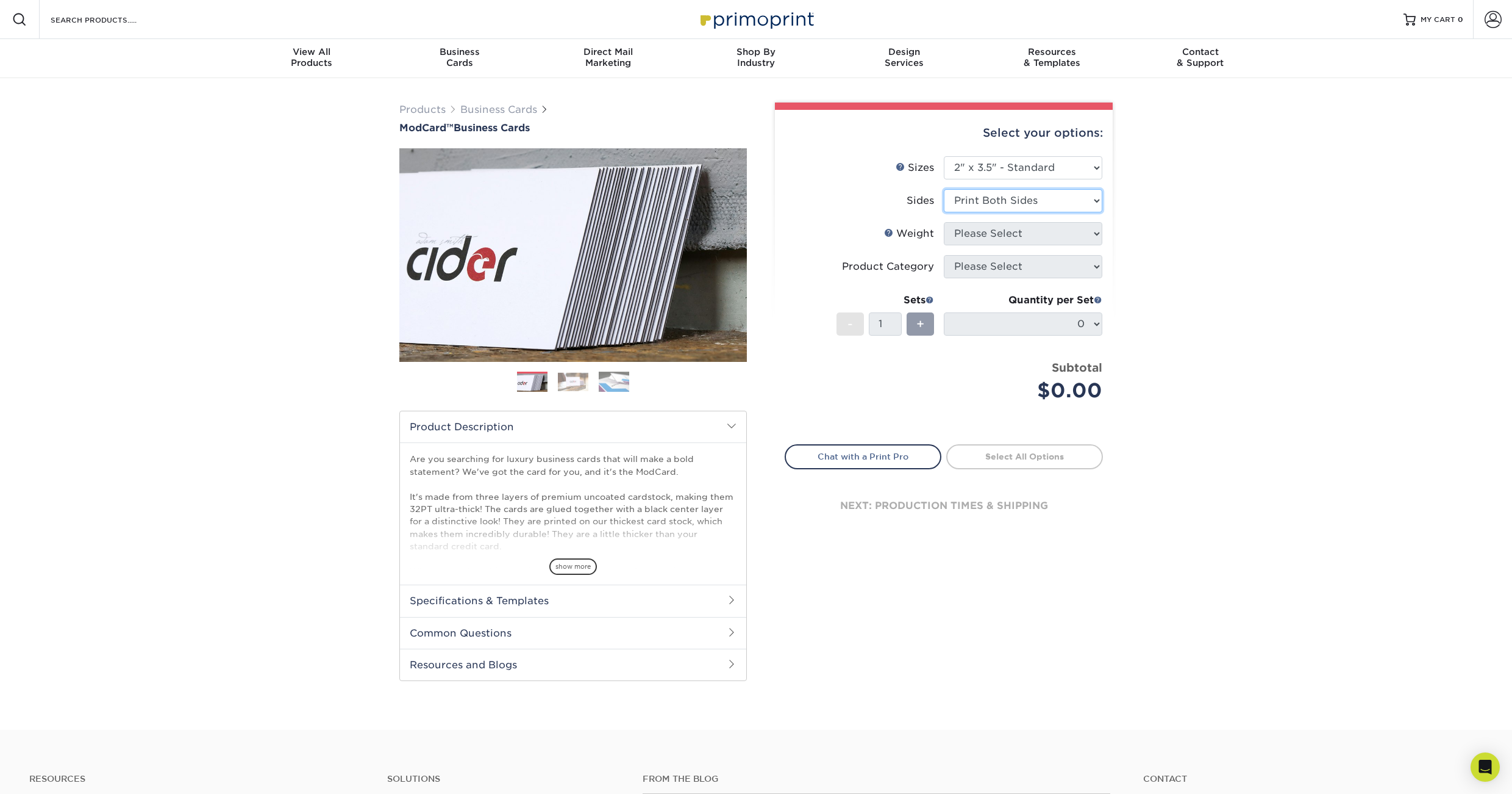
click at [944, 189] on select "Please Select Print Both Sides Print Front Only" at bounding box center [1023, 200] width 159 height 23
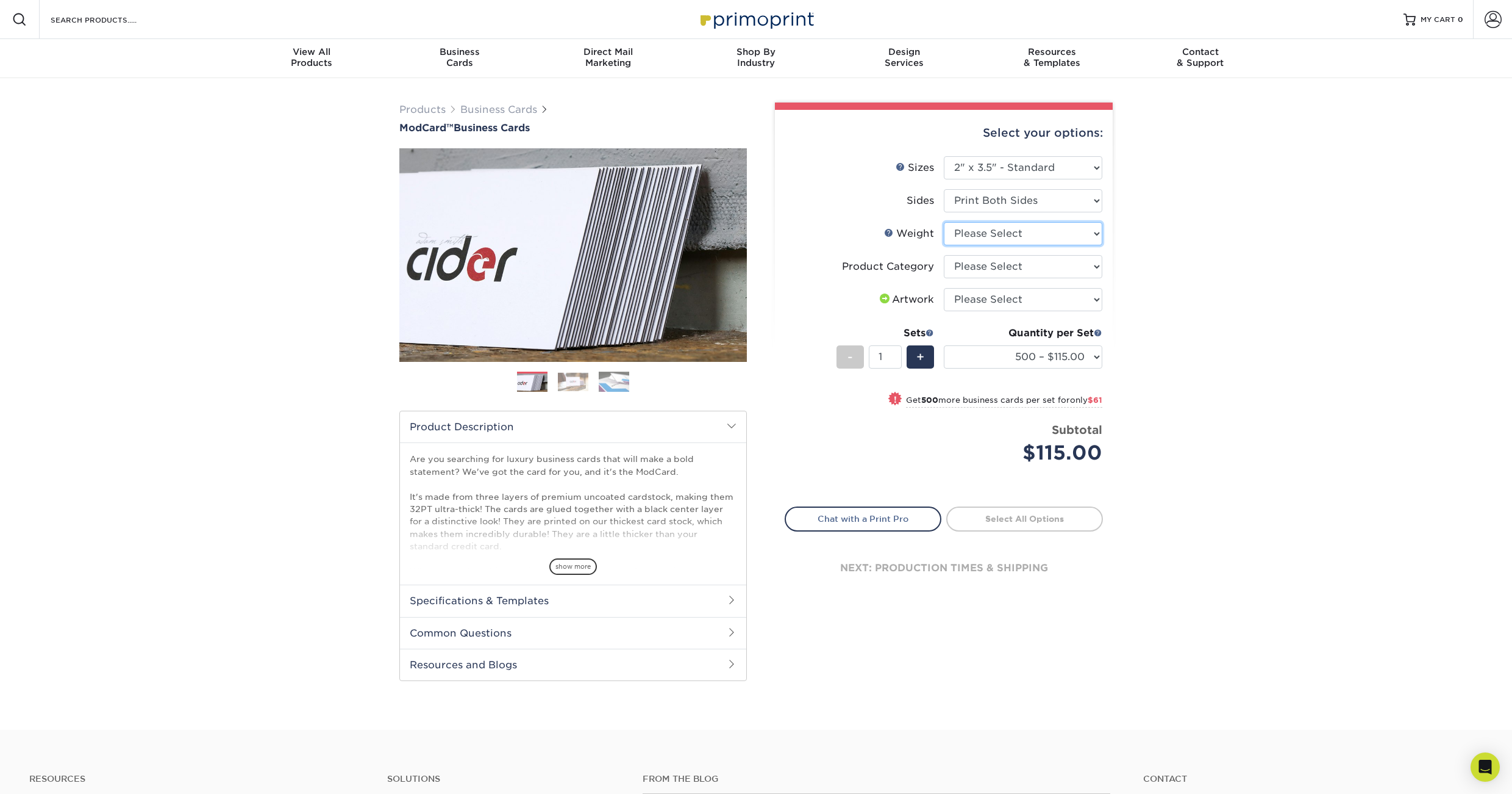
click at [1026, 231] on select "Please Select 32PTUCBLK" at bounding box center [1023, 233] width 159 height 23
select select "32PTUCBLK"
click at [944, 222] on select "Please Select 32PTUCBLK" at bounding box center [1023, 233] width 159 height 23
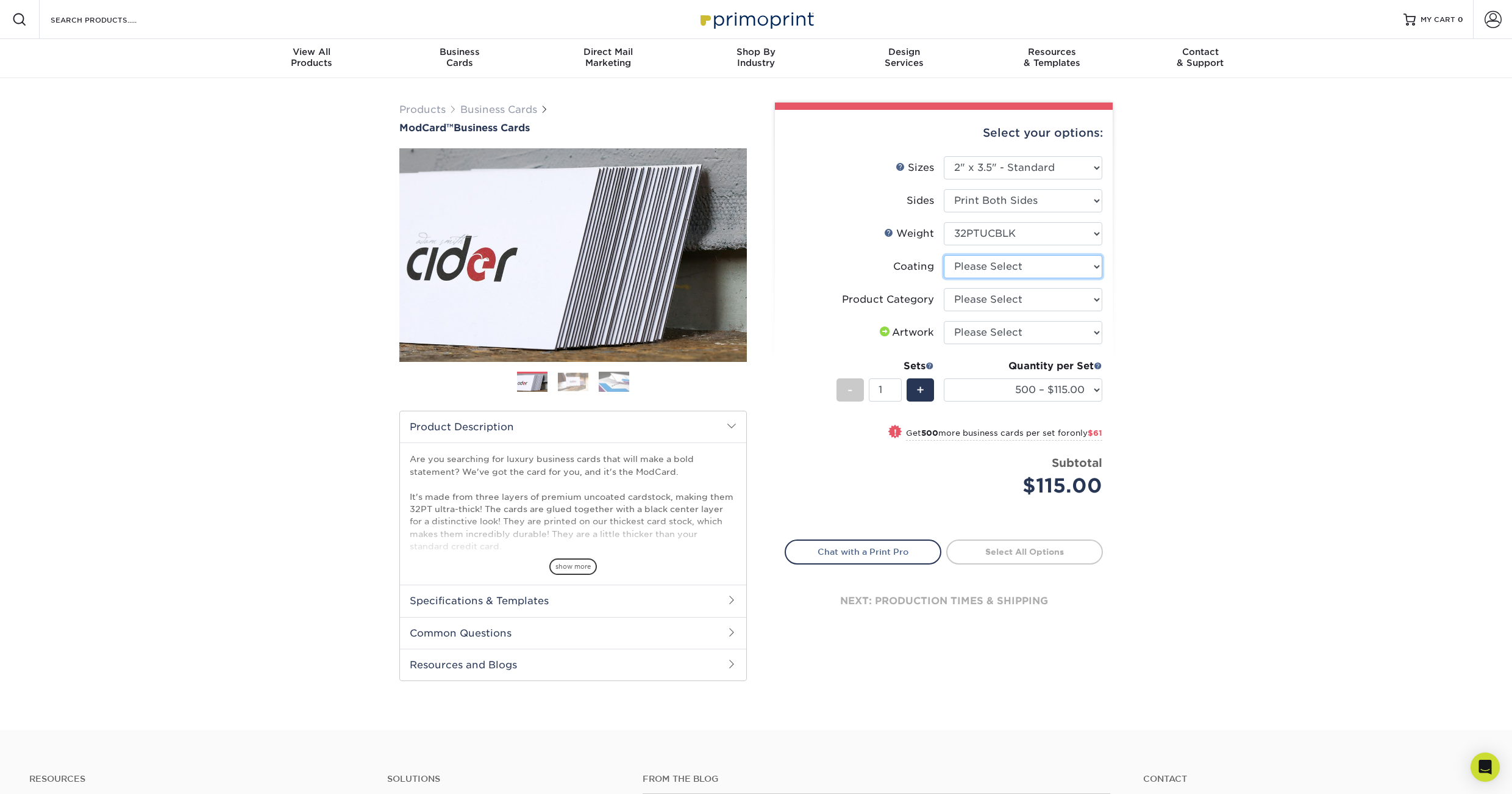
click at [1024, 267] on select at bounding box center [1023, 266] width 159 height 23
select select "3e7618de-abca-4bda-9f97-8b9129e913d8"
click at [944, 255] on select at bounding box center [1023, 266] width 159 height 23
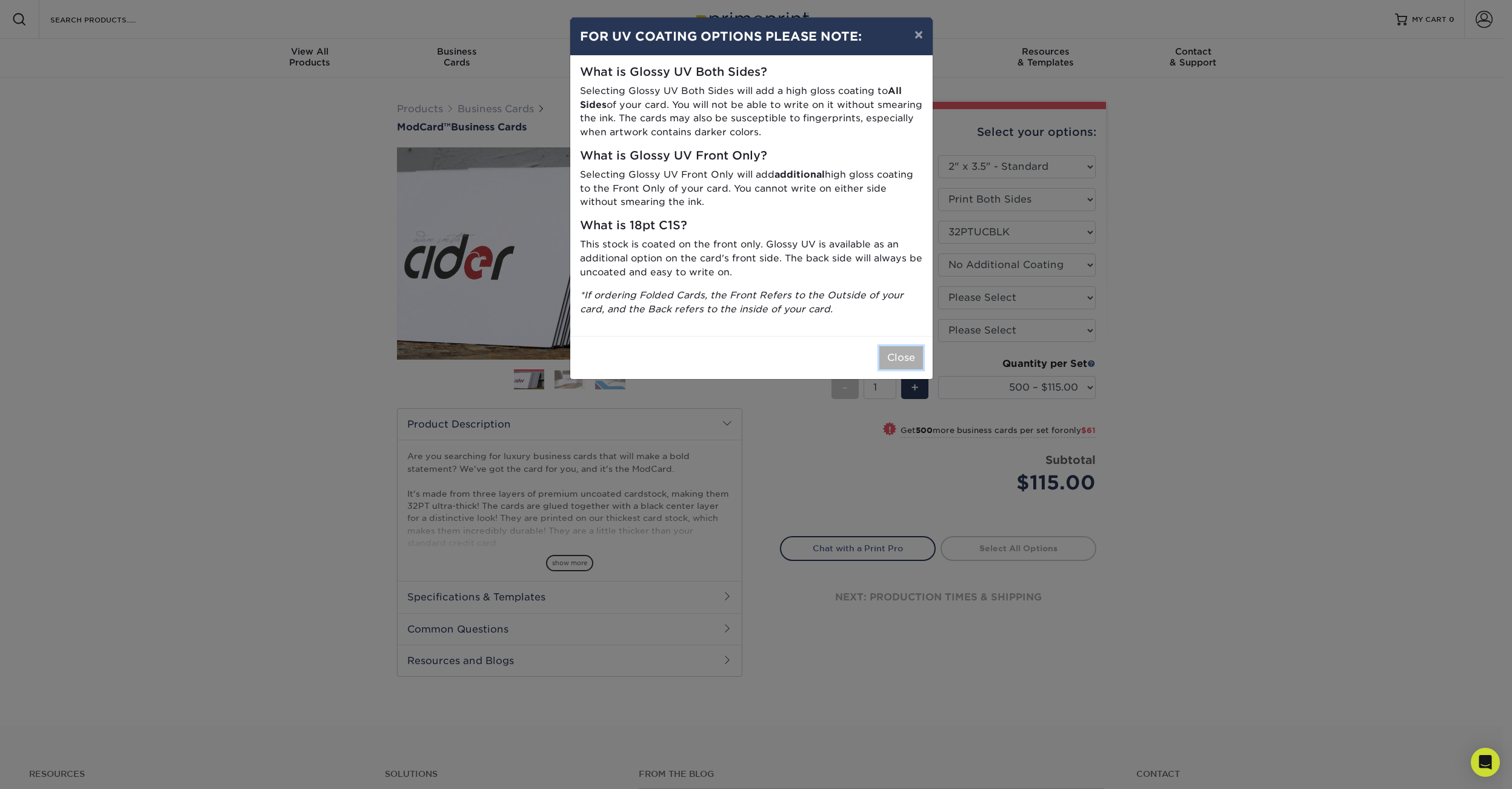
click at [900, 358] on button "Close" at bounding box center [900, 358] width 43 height 23
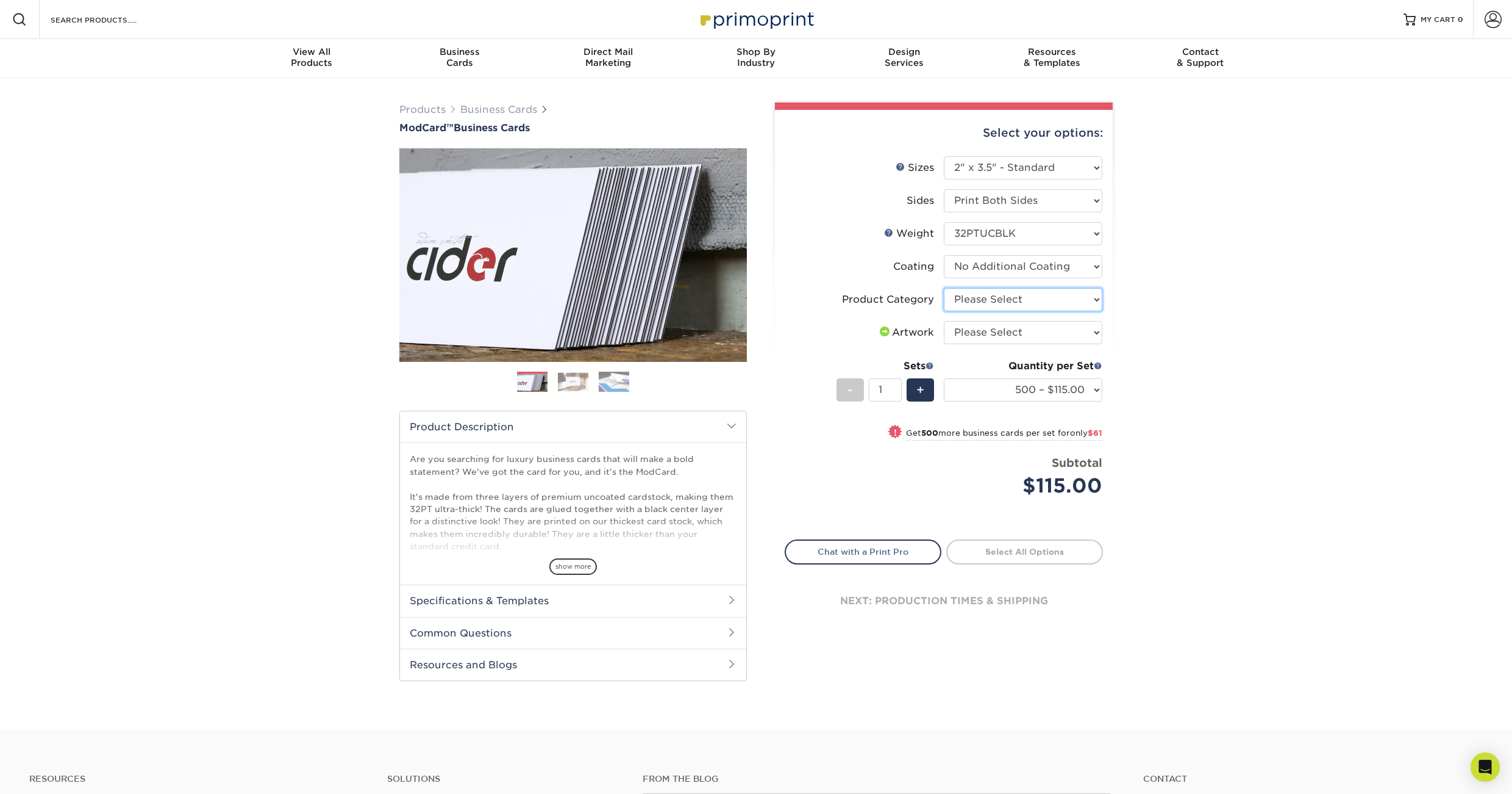
click at [1045, 293] on select "Please Select Business Cards" at bounding box center [1023, 299] width 159 height 23
select select "3b5148f1-0588-4f88-a218-97bcfdce65c1"
click at [944, 288] on select "Please Select Business Cards" at bounding box center [1023, 299] width 159 height 23
click at [692, 603] on h2 "Specifications & Templates" at bounding box center [573, 600] width 347 height 32
